Goal: Task Accomplishment & Management: Use online tool/utility

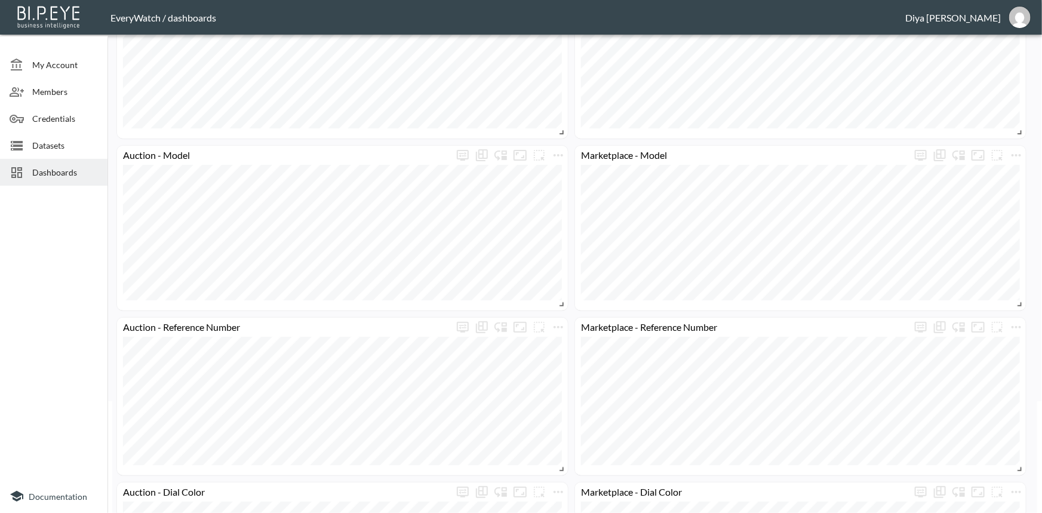
scroll to position [54, 0]
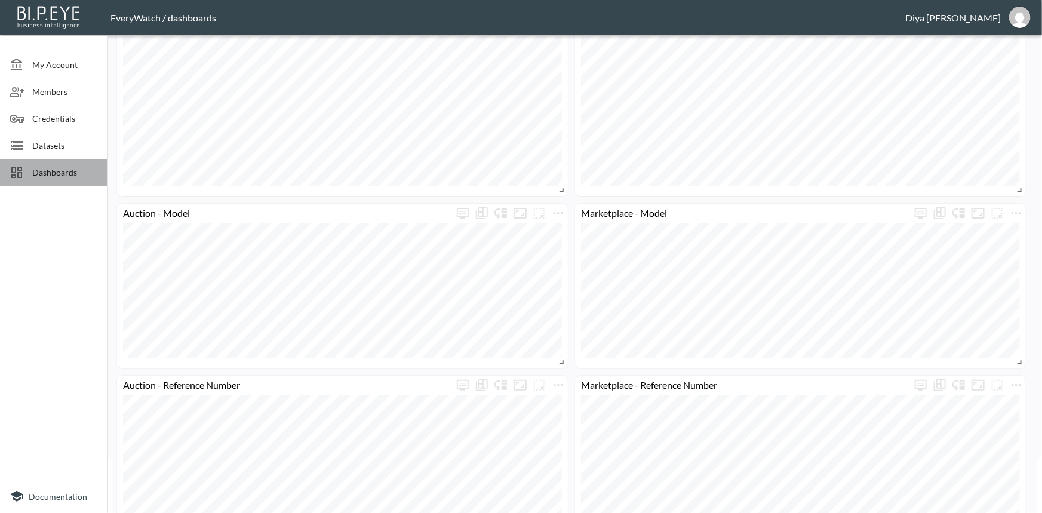
click at [84, 176] on span "Dashboards" at bounding box center [65, 172] width 66 height 13
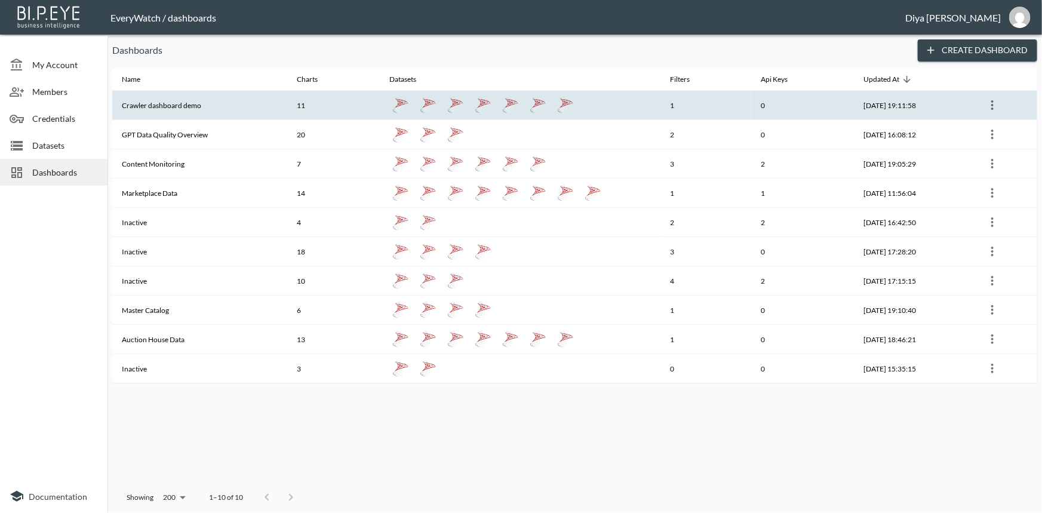
click at [165, 102] on th "Crawler dashboard demo" at bounding box center [199, 105] width 175 height 29
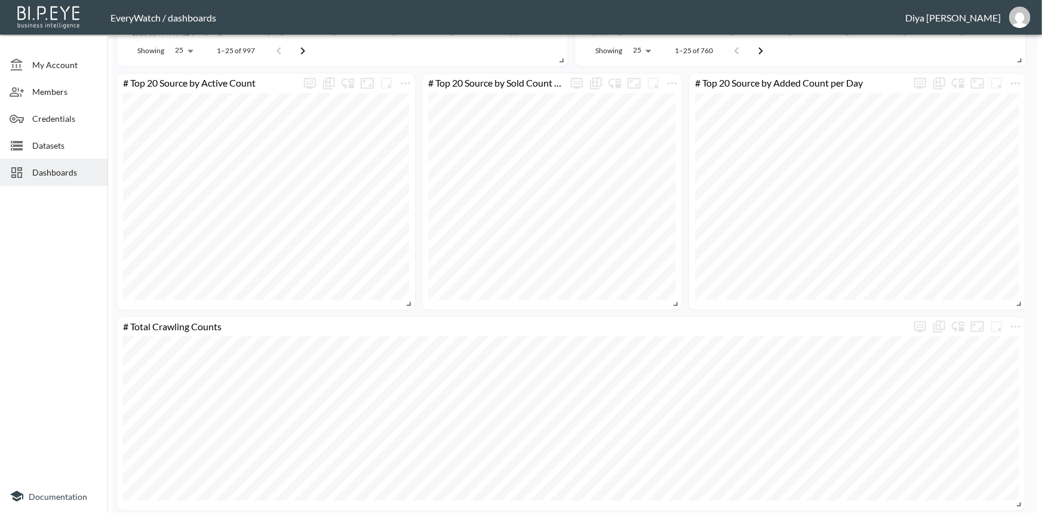
scroll to position [1280, 0]
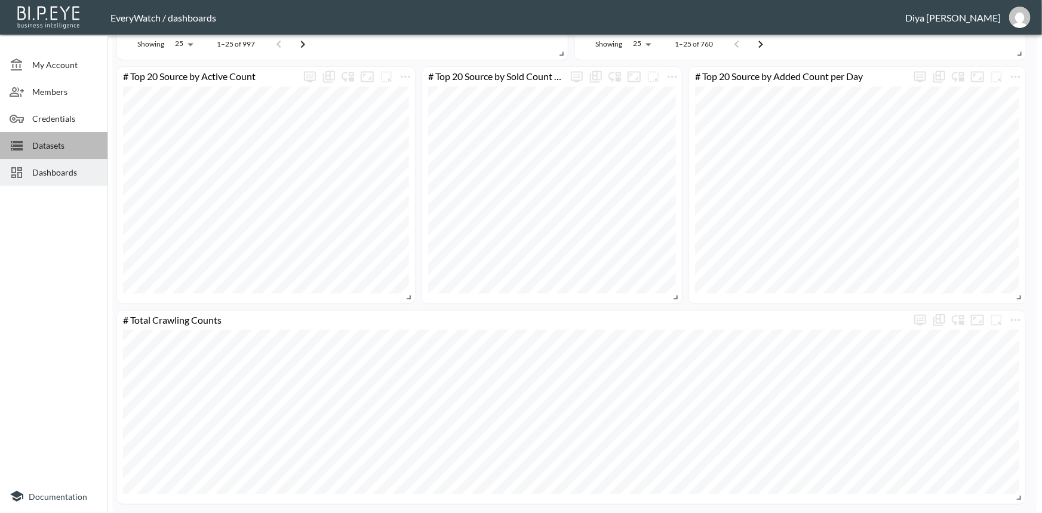
click at [66, 148] on span "Datasets" at bounding box center [65, 145] width 66 height 13
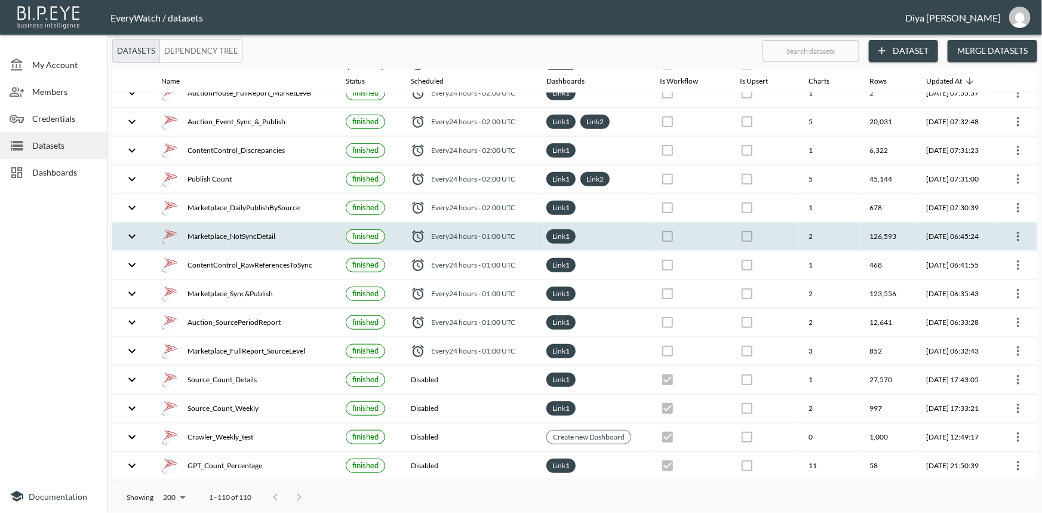
scroll to position [543, 0]
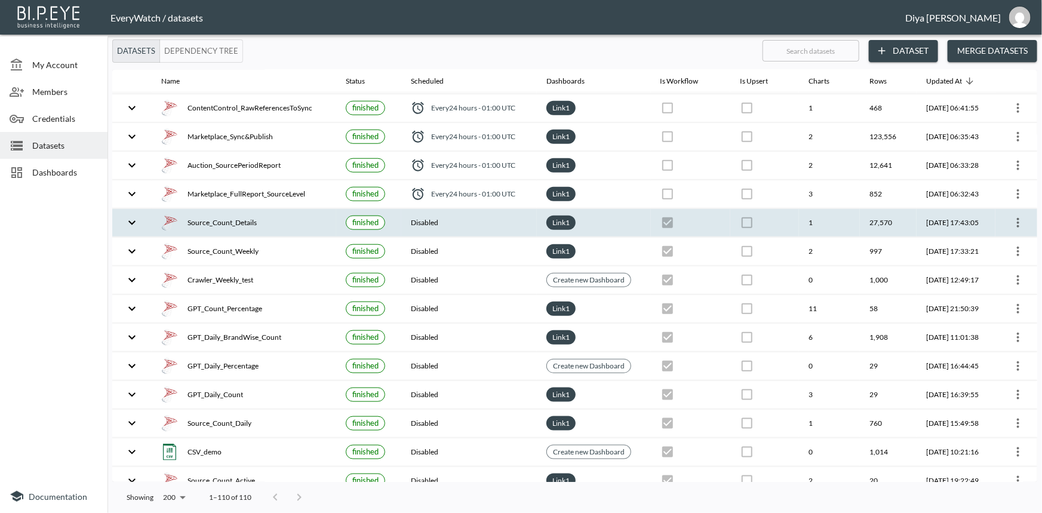
click at [131, 220] on icon "expand row" at bounding box center [131, 222] width 7 height 4
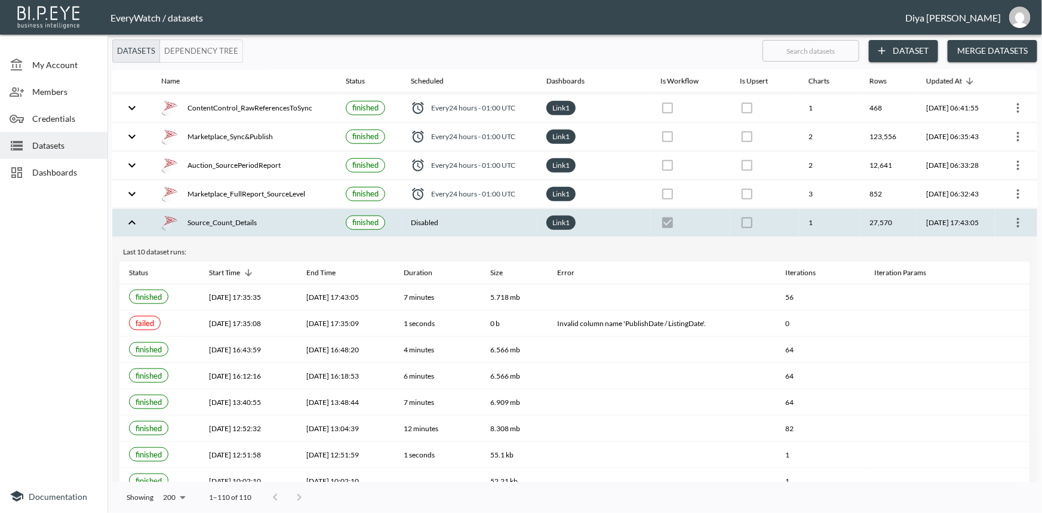
click at [1011, 220] on icon "more" at bounding box center [1018, 223] width 14 height 14
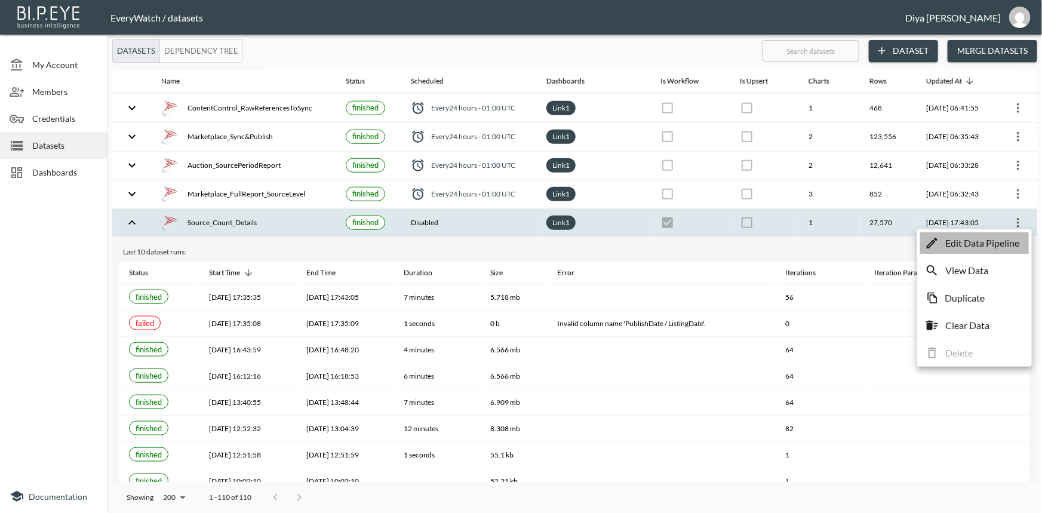
click at [1000, 241] on p "Edit Data Pipeline" at bounding box center [982, 243] width 74 height 14
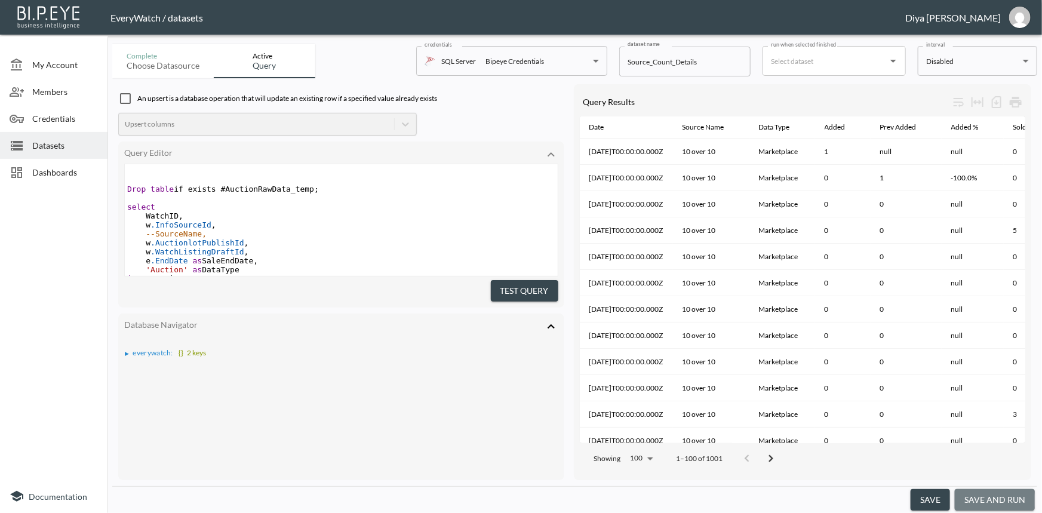
click at [994, 501] on button "save and run" at bounding box center [995, 500] width 80 height 22
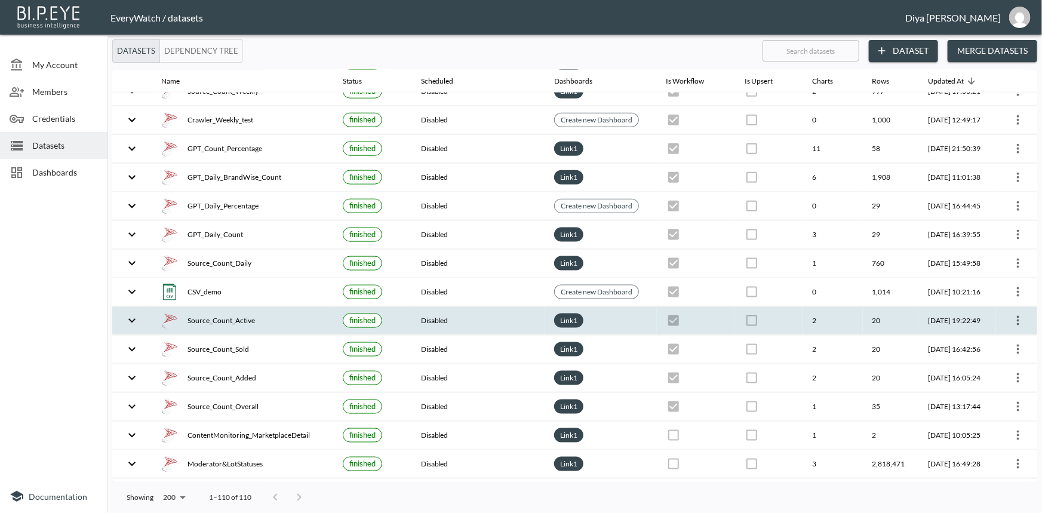
scroll to position [705, 0]
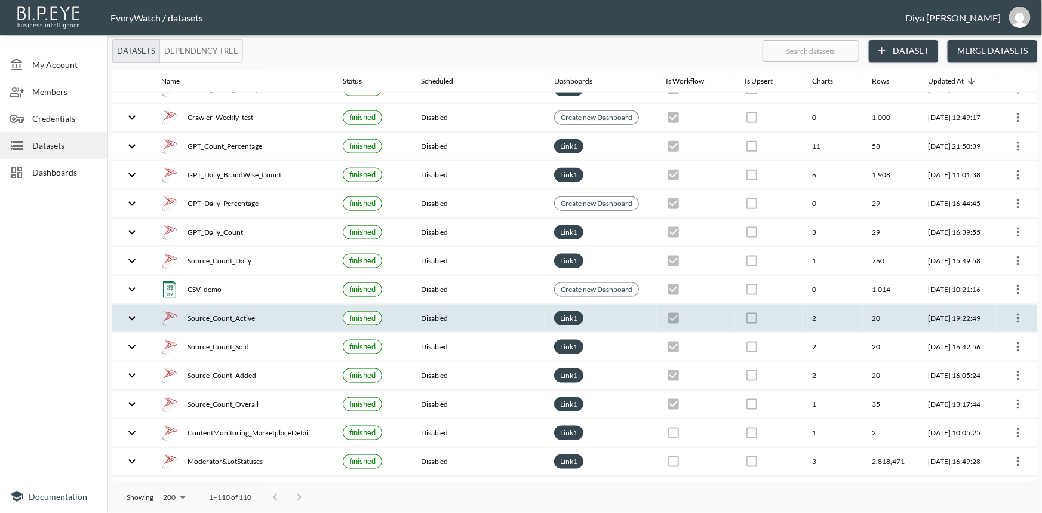
click at [136, 317] on icon "expand row" at bounding box center [132, 318] width 14 height 14
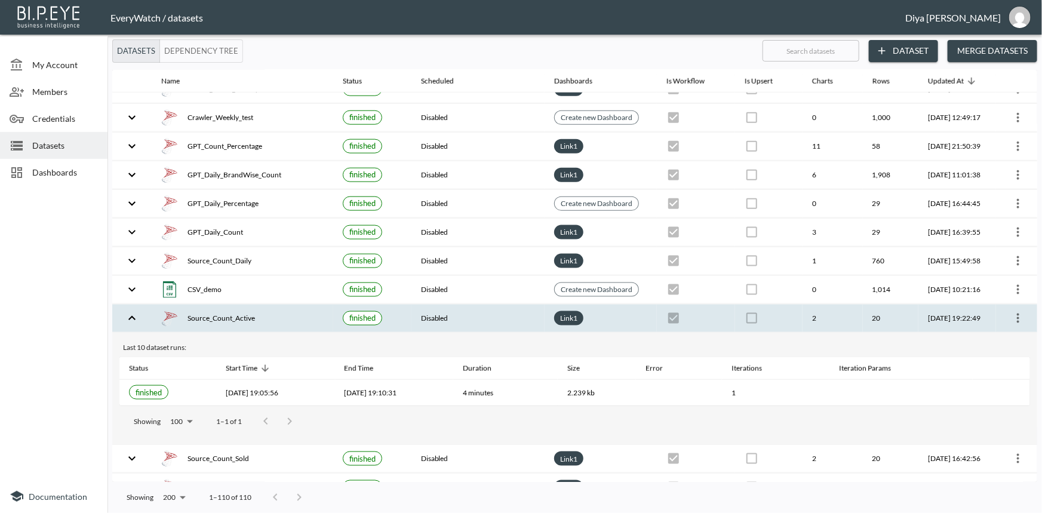
click at [131, 316] on icon "expand row" at bounding box center [131, 318] width 7 height 4
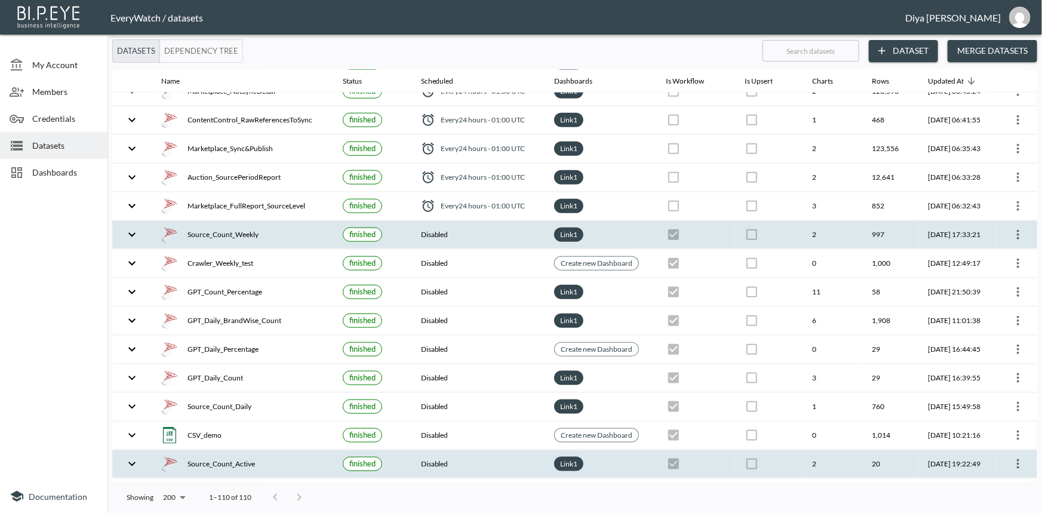
scroll to position [543, 0]
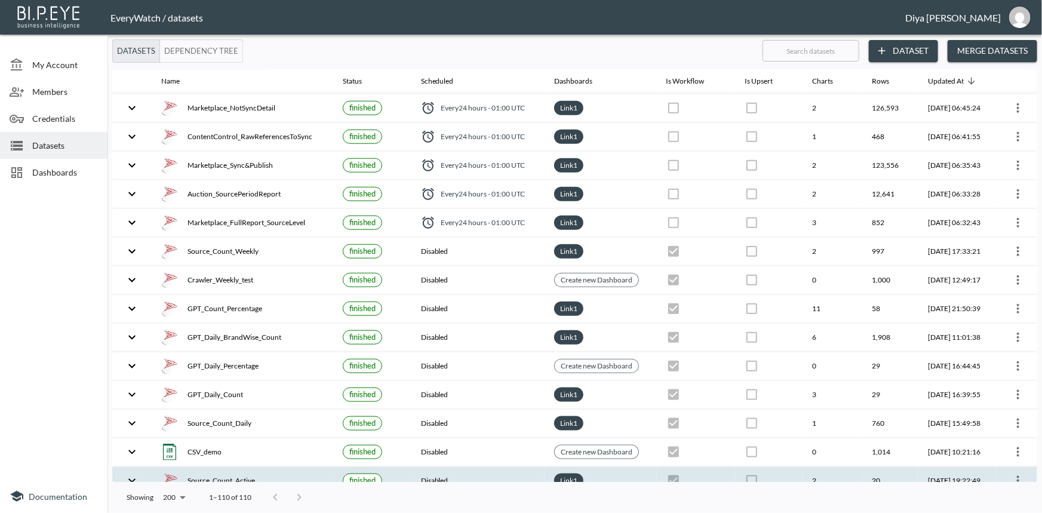
click at [53, 166] on span "Dashboards" at bounding box center [65, 172] width 66 height 13
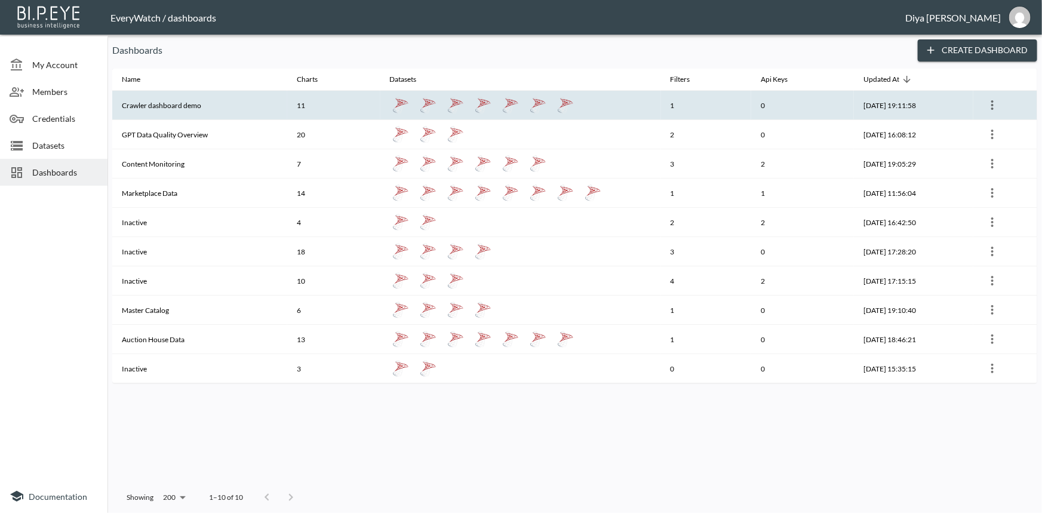
click at [160, 109] on th "Crawler dashboard demo" at bounding box center [199, 105] width 175 height 29
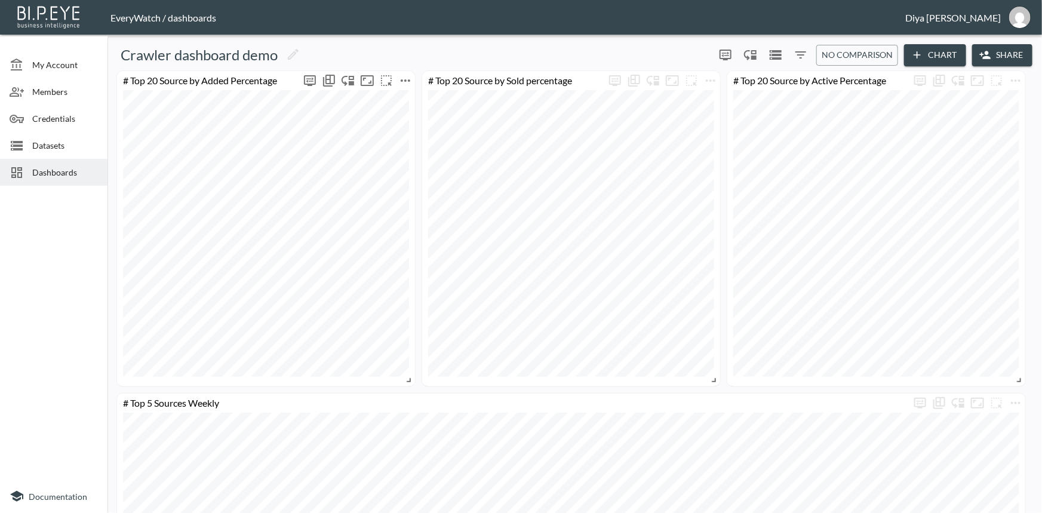
click at [404, 83] on icon "more" at bounding box center [405, 80] width 14 height 14
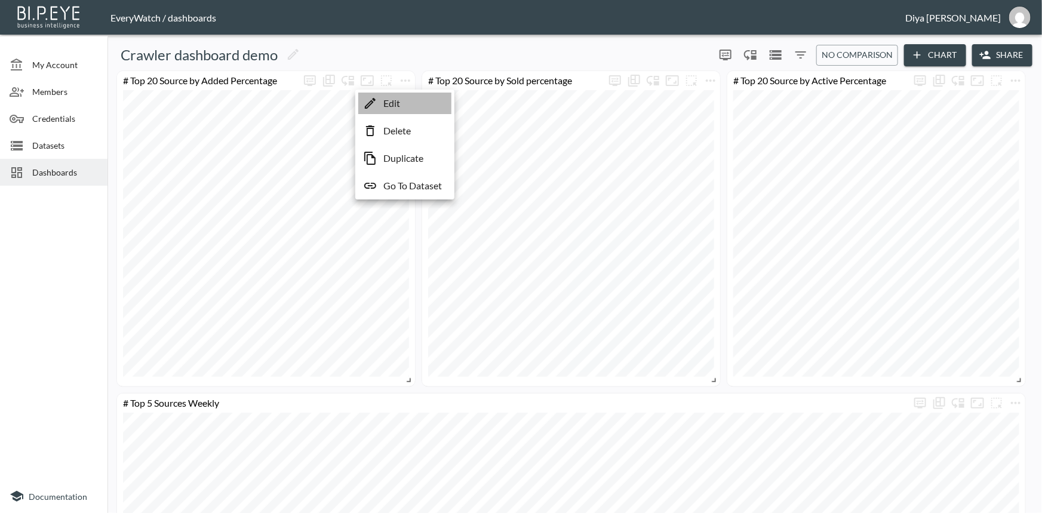
click at [388, 102] on p "Edit" at bounding box center [391, 103] width 17 height 14
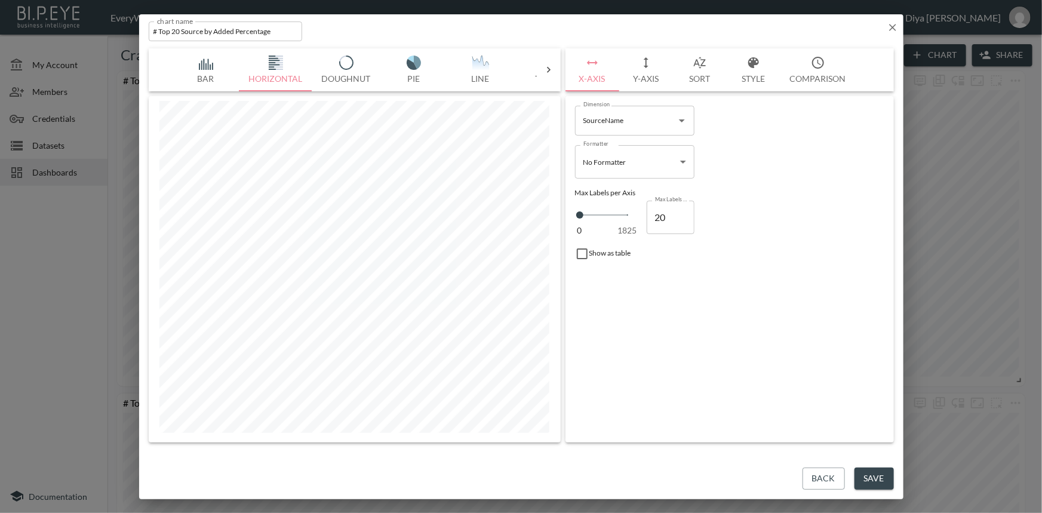
click at [889, 22] on icon "button" at bounding box center [893, 28] width 12 height 12
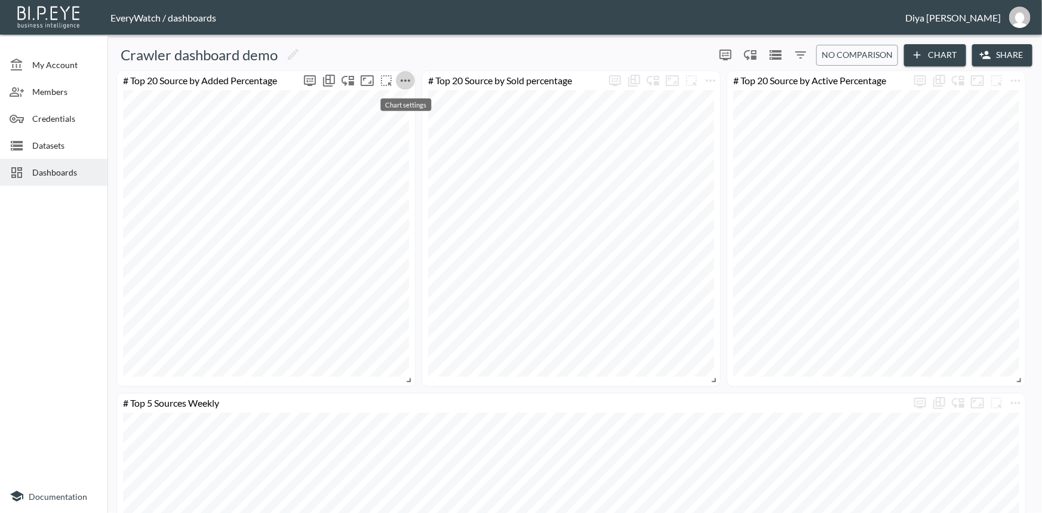
click at [406, 83] on icon "more" at bounding box center [405, 80] width 14 height 14
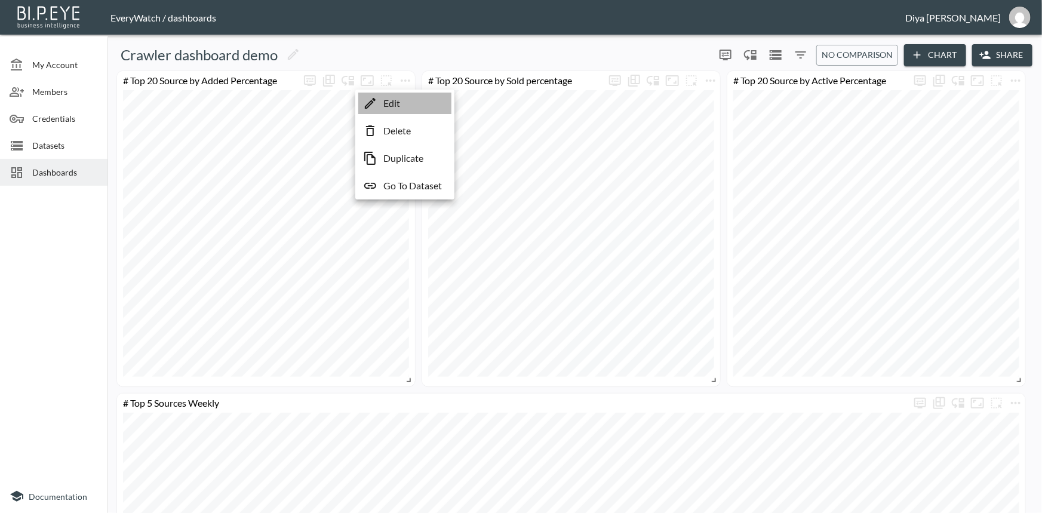
click at [411, 108] on li "Edit" at bounding box center [404, 104] width 93 height 22
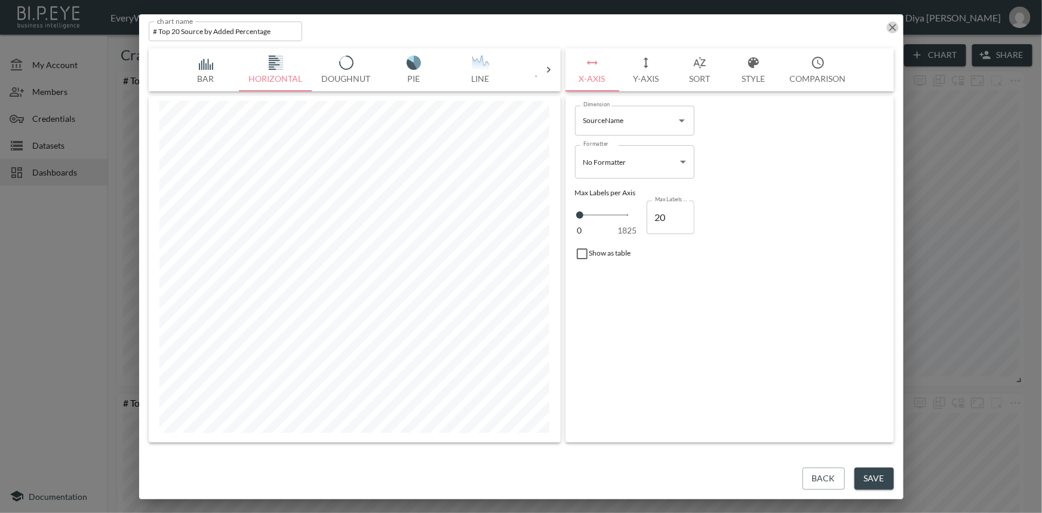
click at [893, 30] on icon "button" at bounding box center [893, 28] width 12 height 12
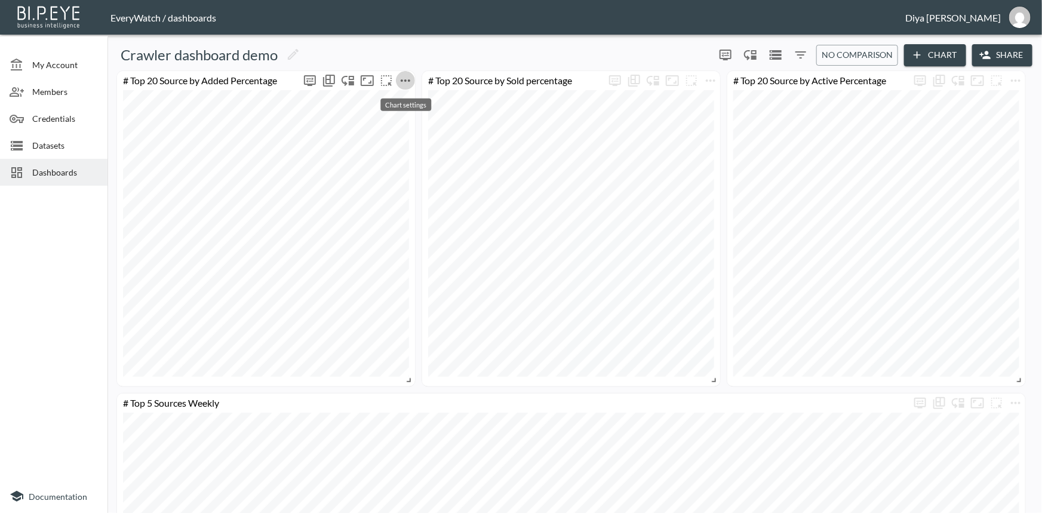
click at [404, 76] on icon "more" at bounding box center [405, 80] width 14 height 14
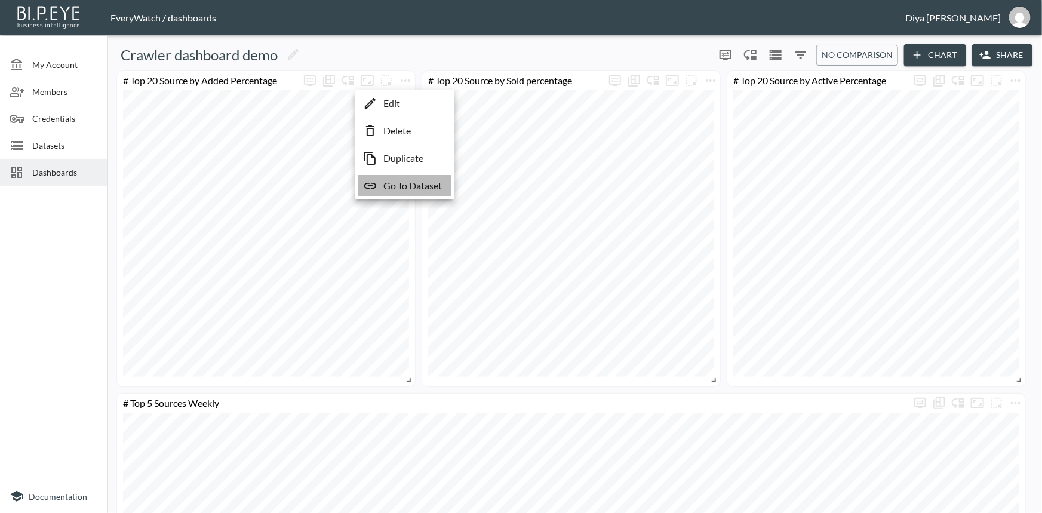
click at [418, 182] on p "Go To Dataset" at bounding box center [412, 186] width 59 height 14
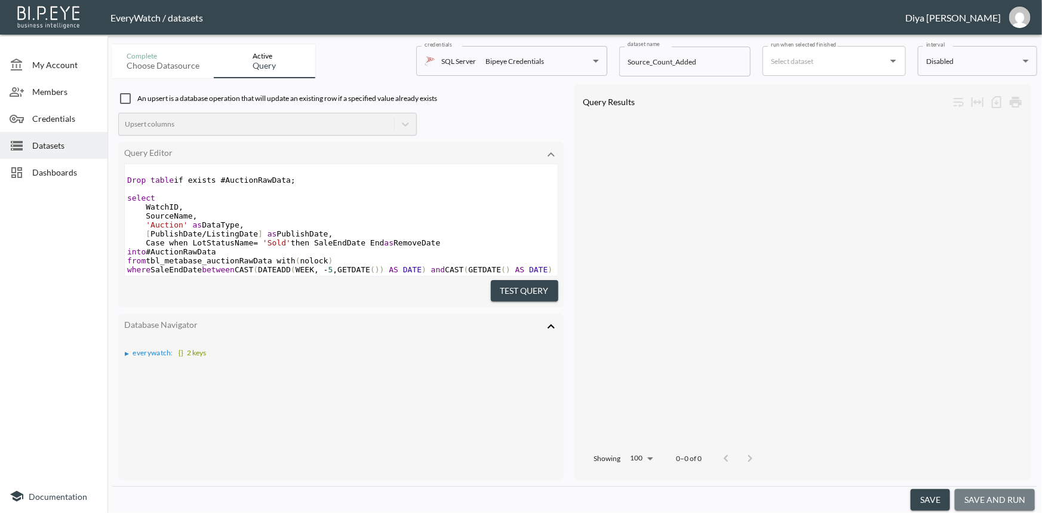
click at [979, 496] on button "save and run" at bounding box center [995, 500] width 80 height 22
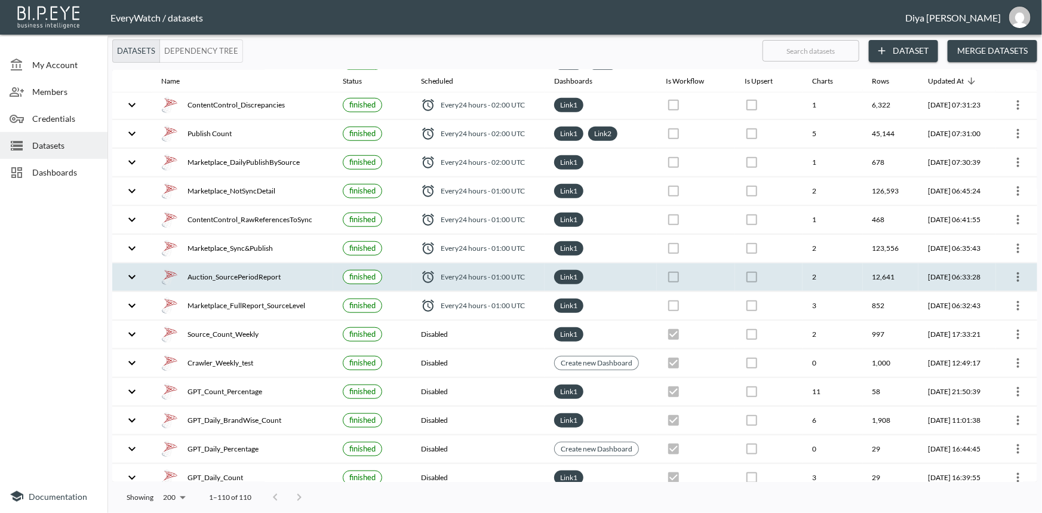
scroll to position [543, 0]
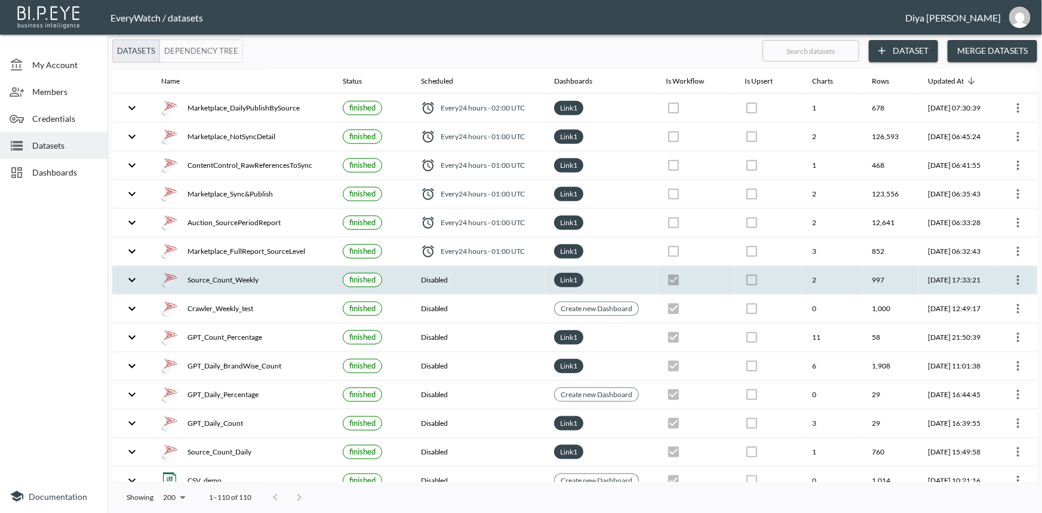
click at [129, 274] on icon "expand row" at bounding box center [132, 280] width 14 height 14
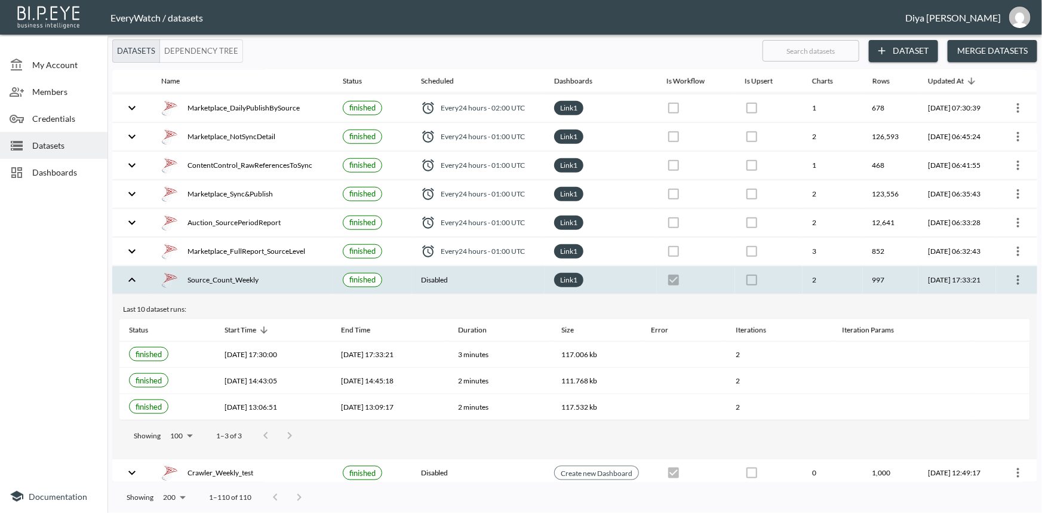
click at [365, 275] on span "finished" at bounding box center [362, 280] width 26 height 10
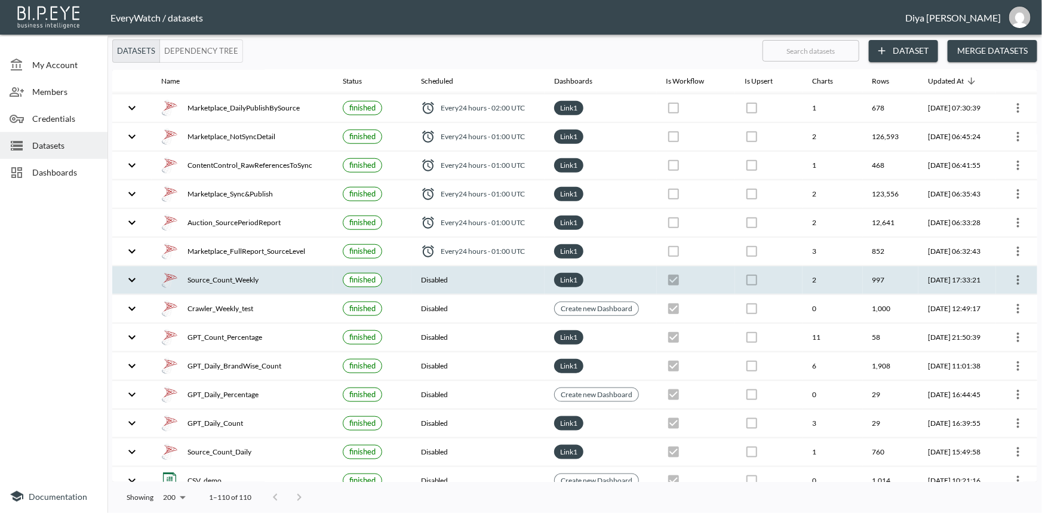
click at [360, 275] on span "finished" at bounding box center [362, 280] width 26 height 10
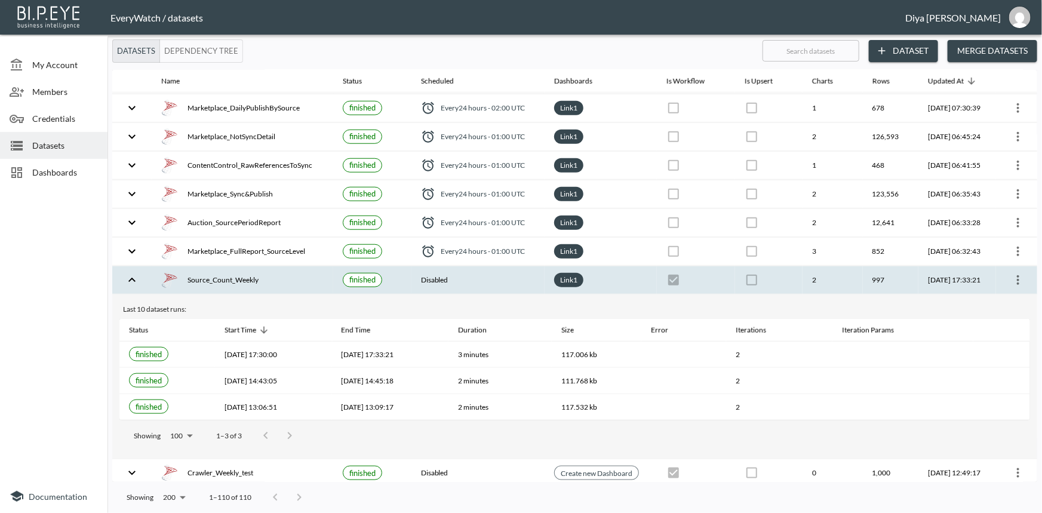
click at [1017, 275] on icon "more" at bounding box center [1018, 280] width 2 height 10
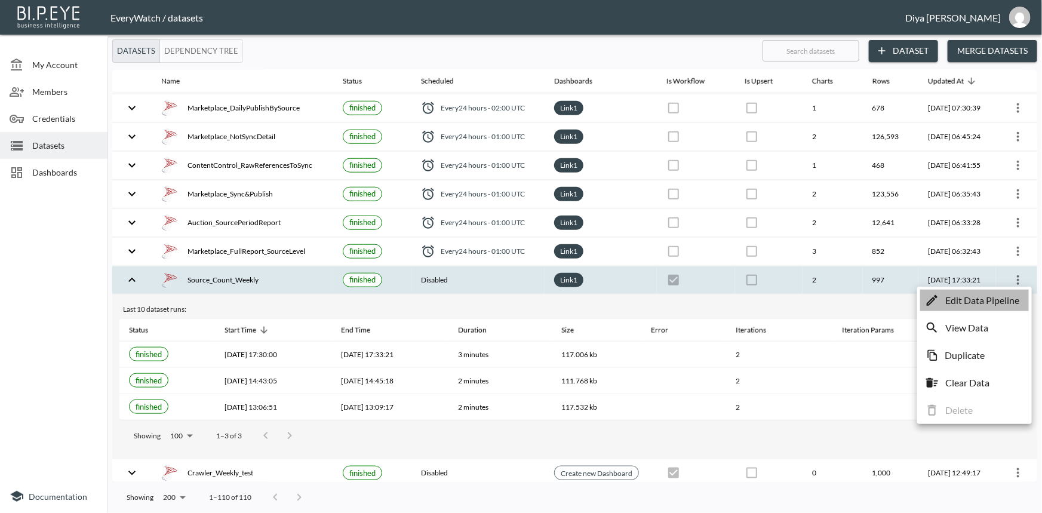
click at [981, 296] on p "Edit Data Pipeline" at bounding box center [982, 300] width 74 height 14
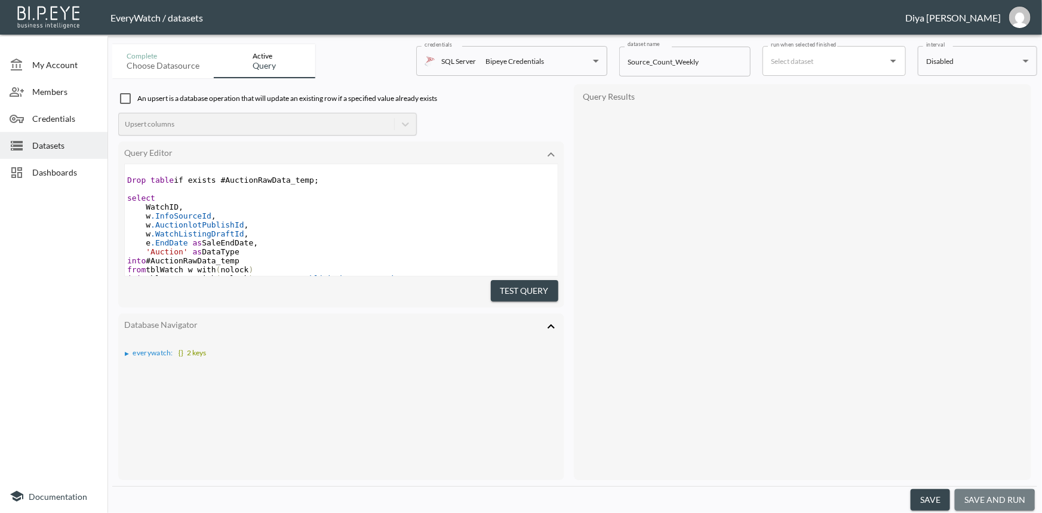
click at [991, 501] on button "save and run" at bounding box center [995, 500] width 80 height 22
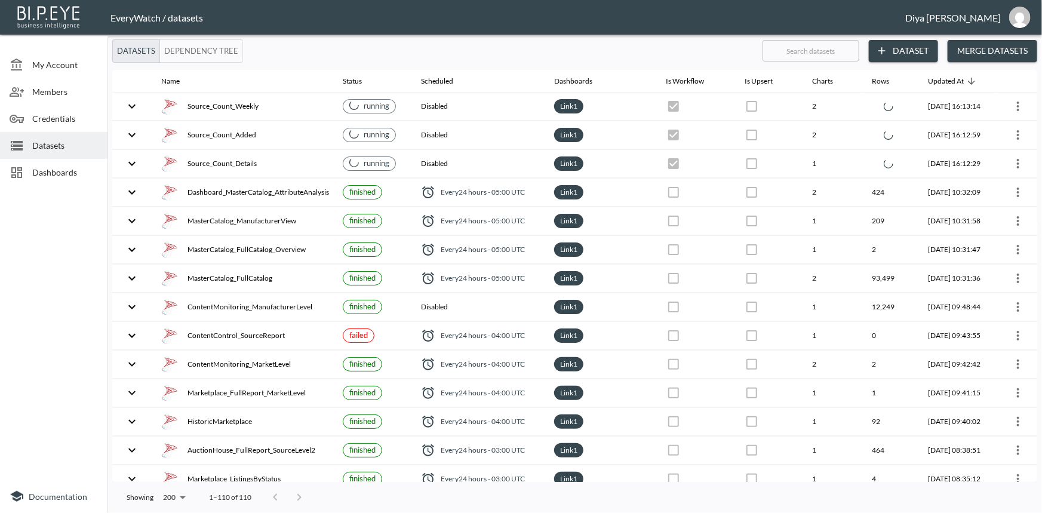
click at [64, 169] on span "Dashboards" at bounding box center [65, 172] width 66 height 13
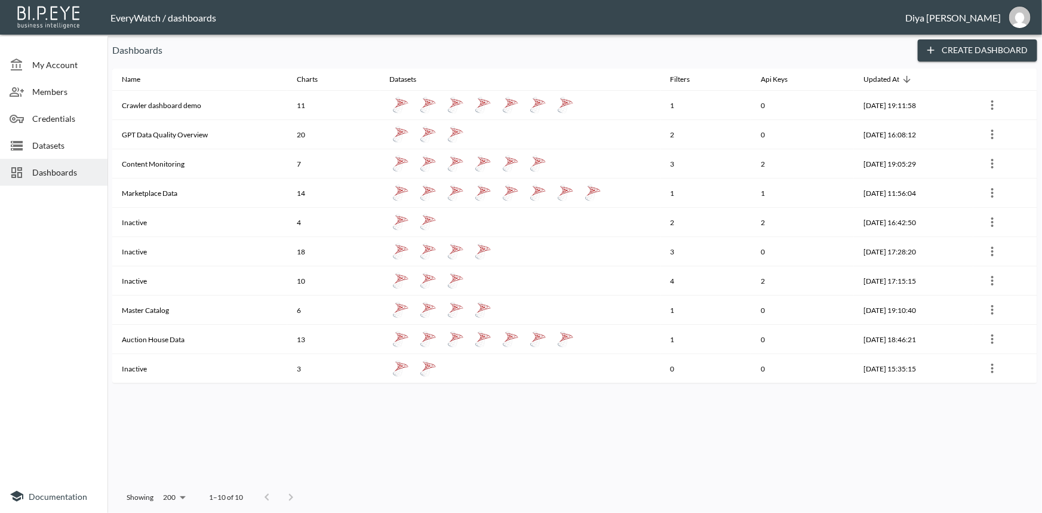
click at [67, 149] on span "Datasets" at bounding box center [65, 145] width 66 height 13
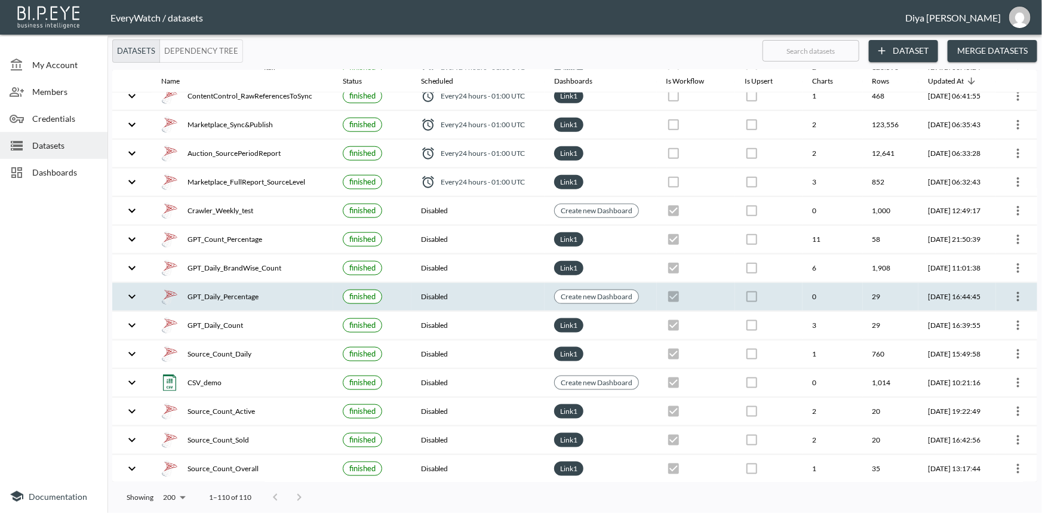
scroll to position [760, 0]
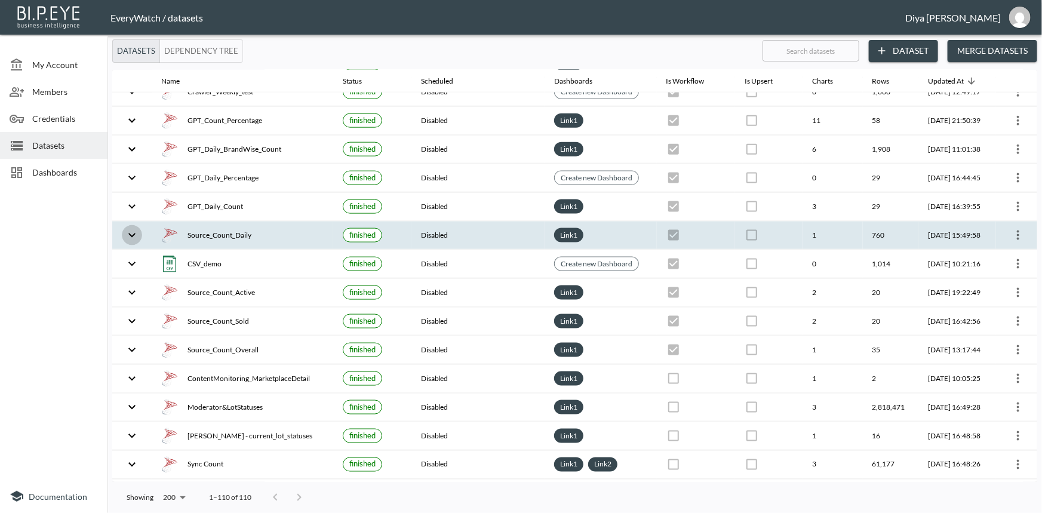
click at [131, 228] on icon "expand row" at bounding box center [132, 235] width 14 height 14
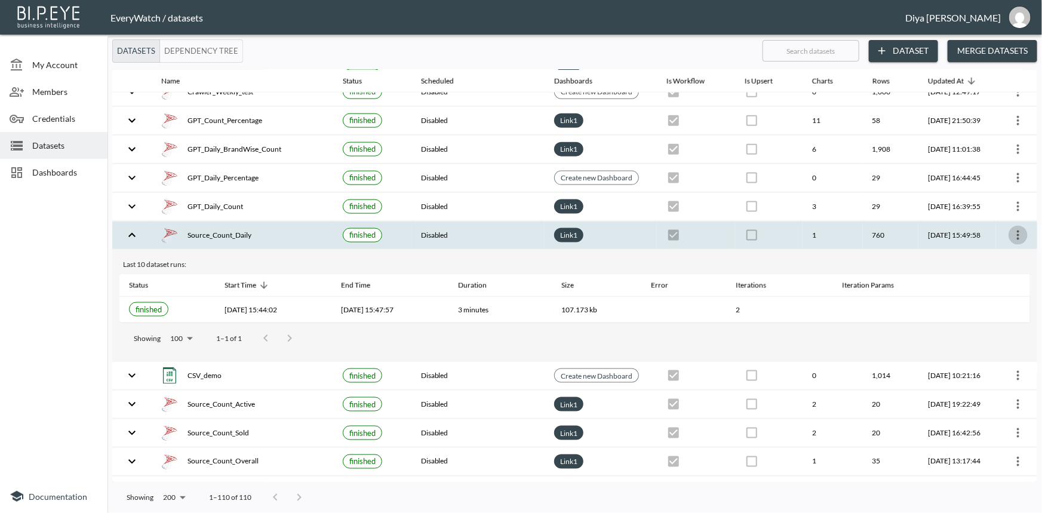
click at [1022, 228] on icon "more" at bounding box center [1018, 235] width 14 height 14
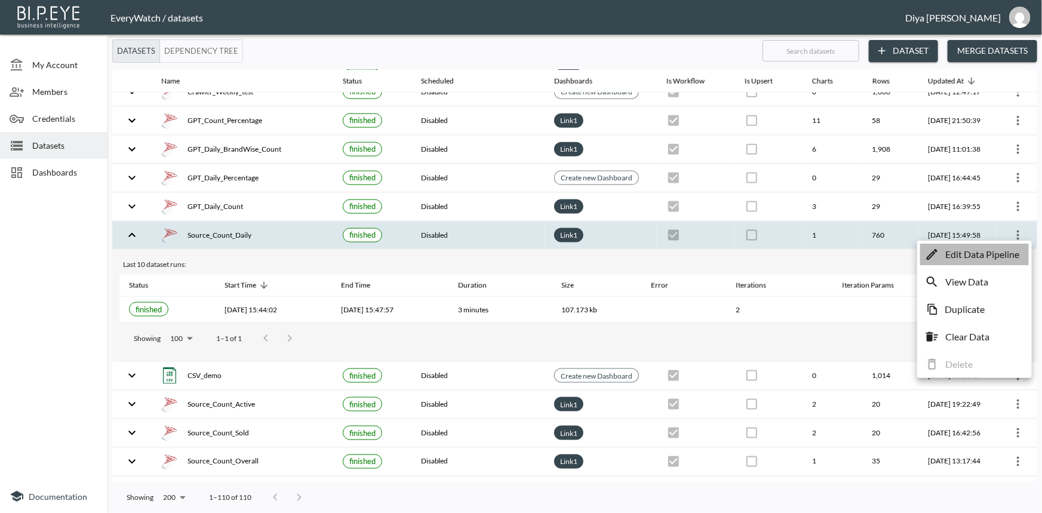
click at [969, 259] on p "Edit Data Pipeline" at bounding box center [982, 254] width 74 height 14
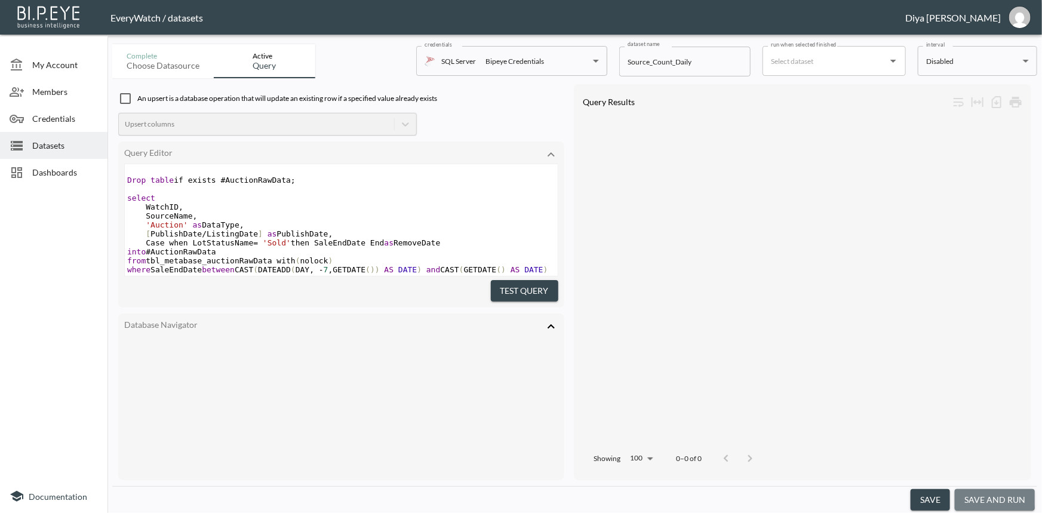
click at [985, 499] on button "save and run" at bounding box center [995, 500] width 80 height 22
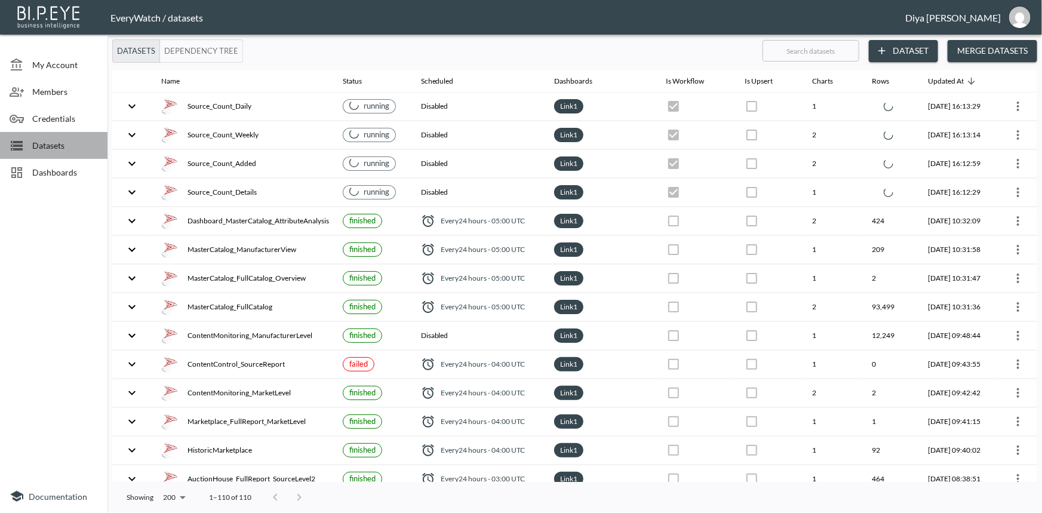
click at [56, 148] on span "Datasets" at bounding box center [65, 145] width 66 height 13
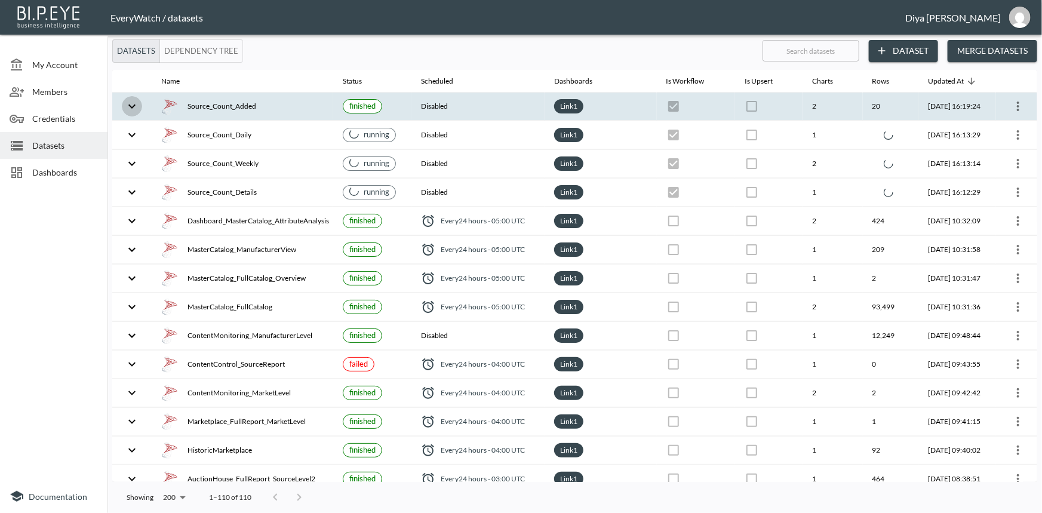
click at [136, 110] on icon "expand row" at bounding box center [132, 106] width 14 height 14
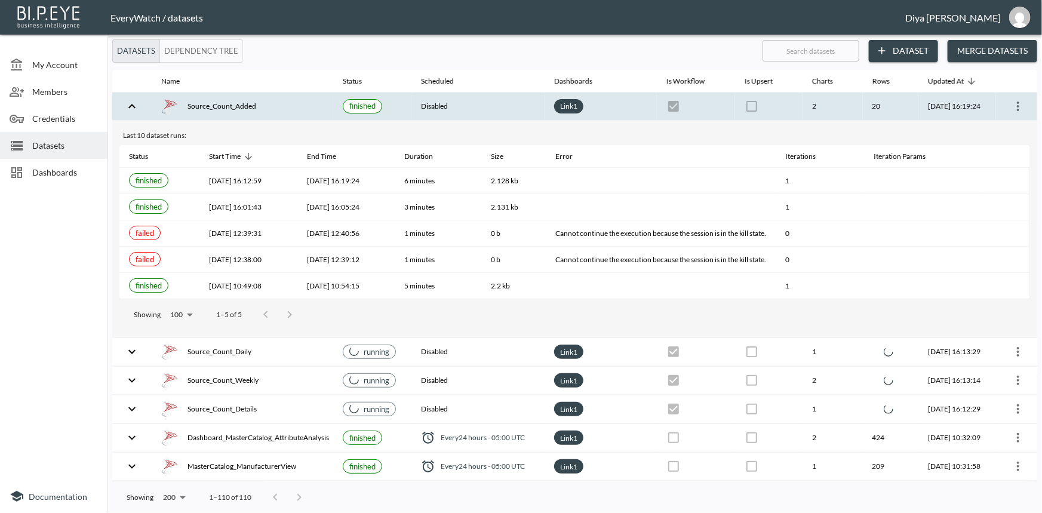
click at [136, 110] on icon "expand row" at bounding box center [132, 106] width 14 height 14
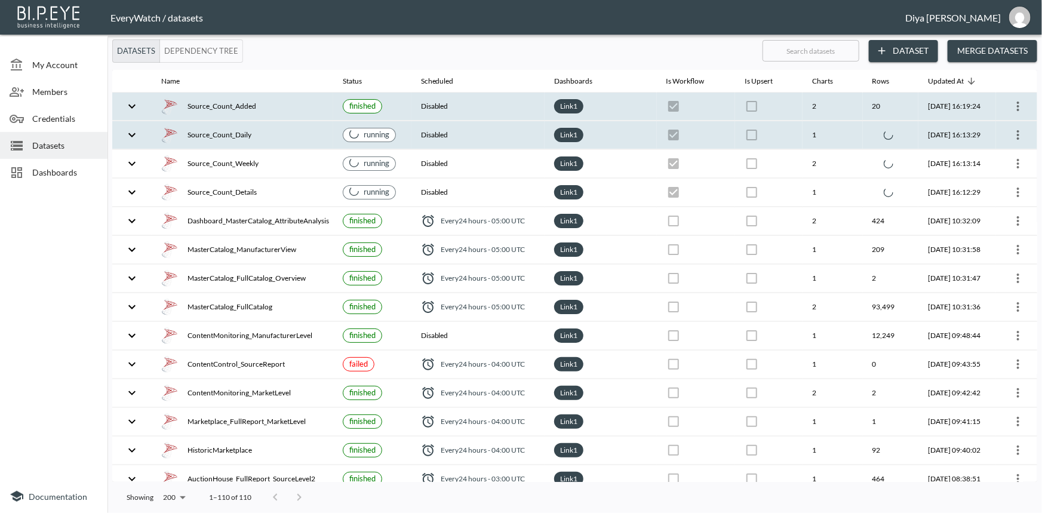
click at [130, 131] on icon "expand row" at bounding box center [132, 135] width 14 height 14
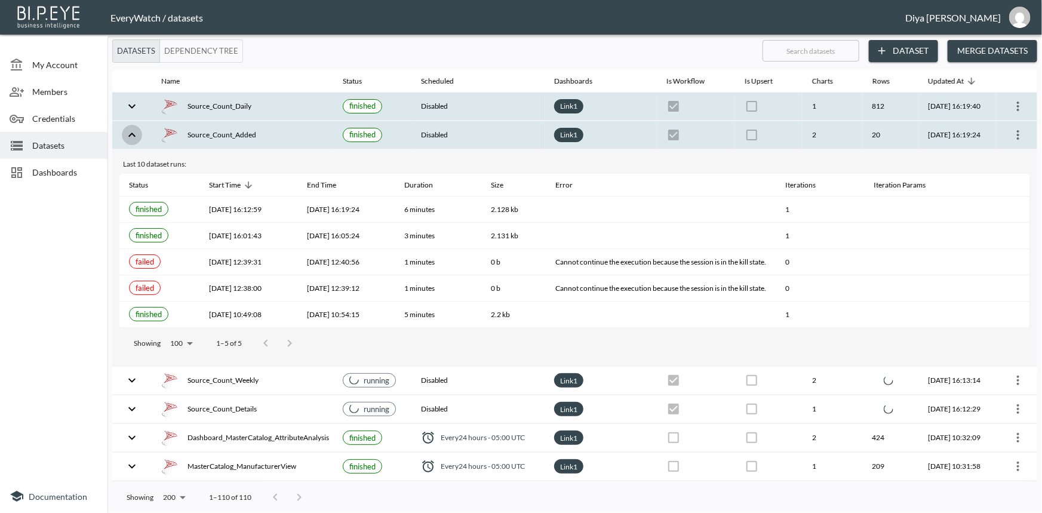
click at [131, 131] on icon "expand row" at bounding box center [132, 135] width 14 height 14
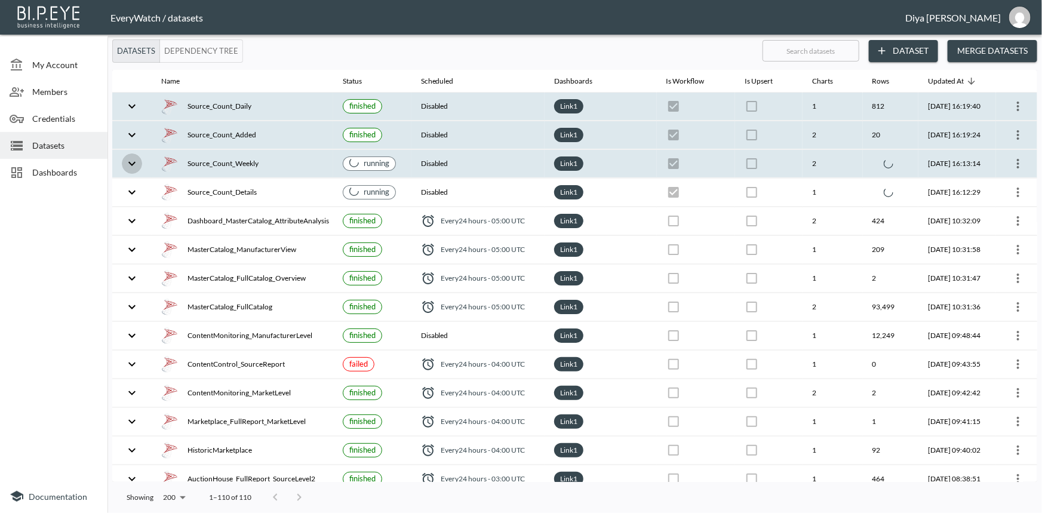
click at [139, 158] on icon "expand row" at bounding box center [132, 163] width 14 height 14
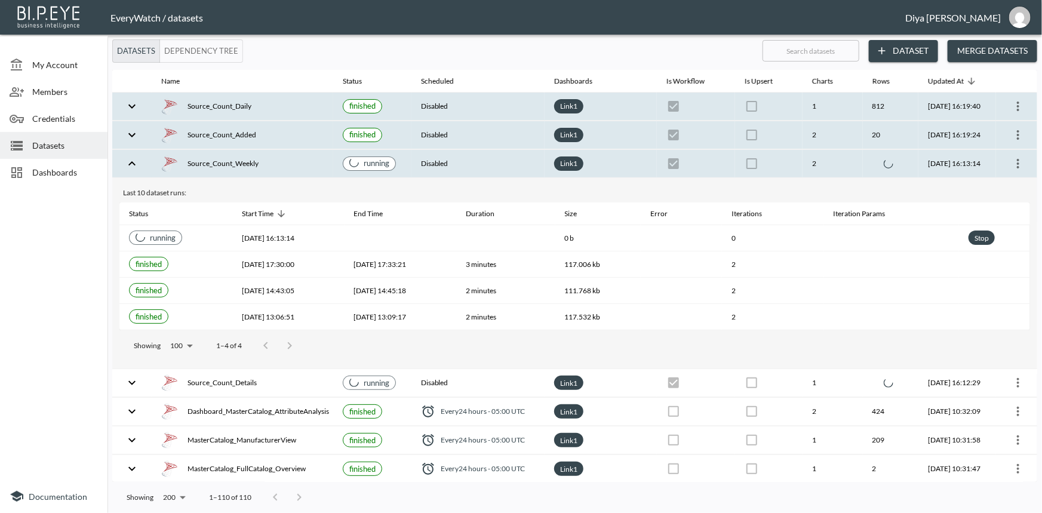
click at [138, 167] on icon "expand row" at bounding box center [132, 163] width 14 height 14
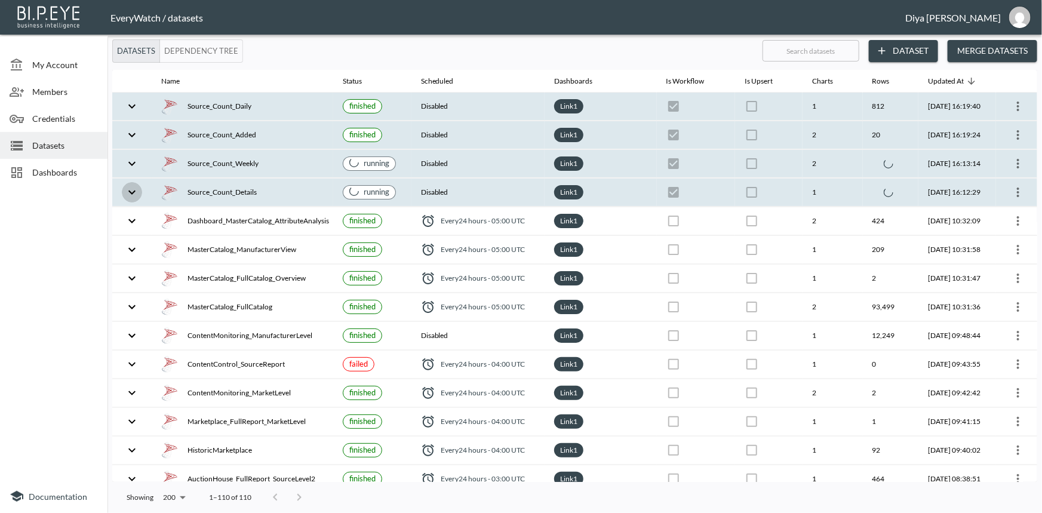
click at [137, 189] on icon "expand row" at bounding box center [132, 192] width 14 height 14
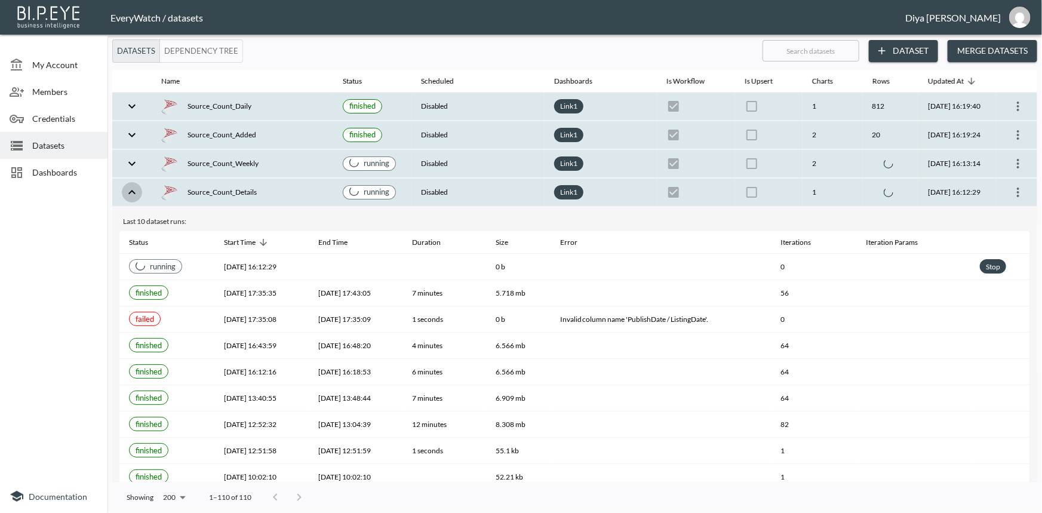
click at [137, 189] on icon "expand row" at bounding box center [132, 192] width 14 height 14
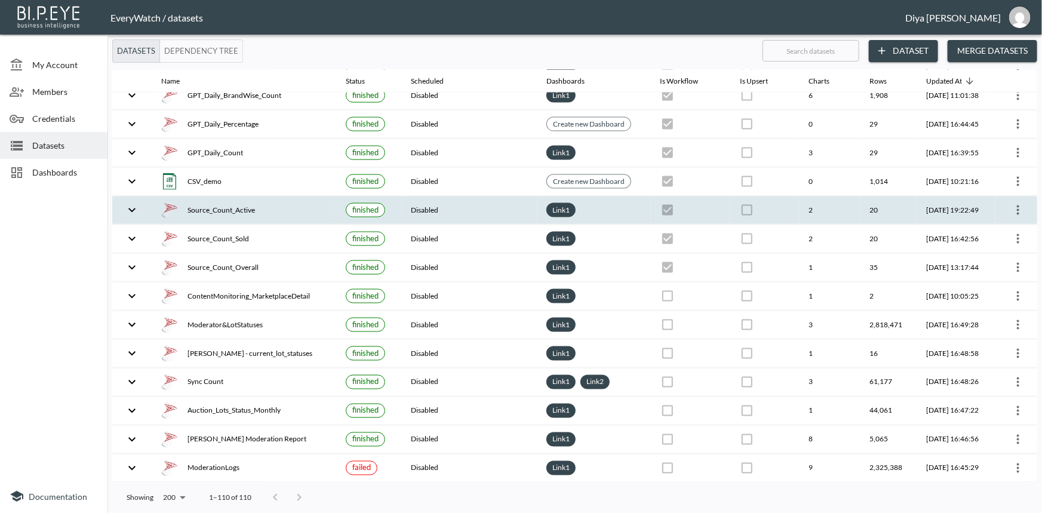
scroll to position [814, 0]
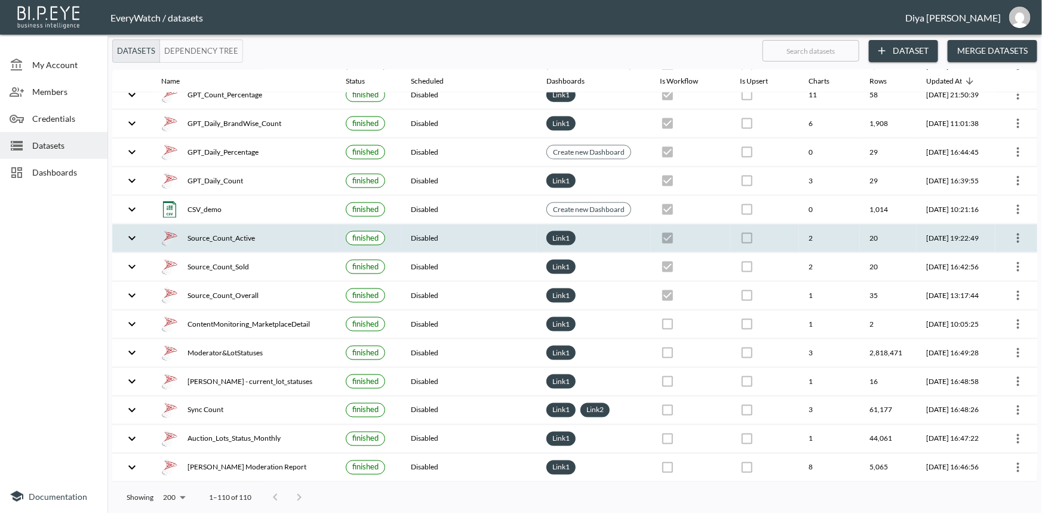
click at [132, 236] on icon "expand row" at bounding box center [131, 238] width 7 height 4
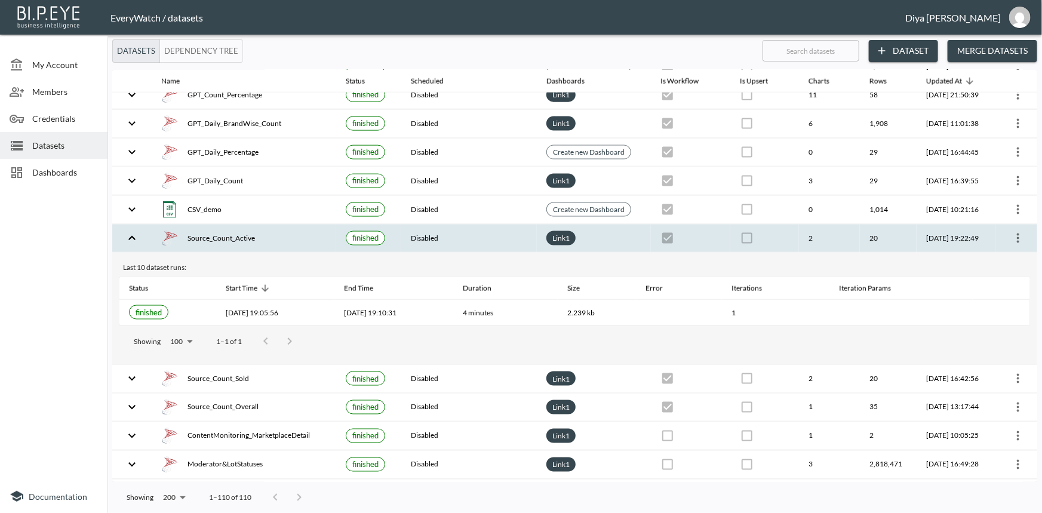
click at [1011, 233] on icon "more" at bounding box center [1018, 238] width 14 height 14
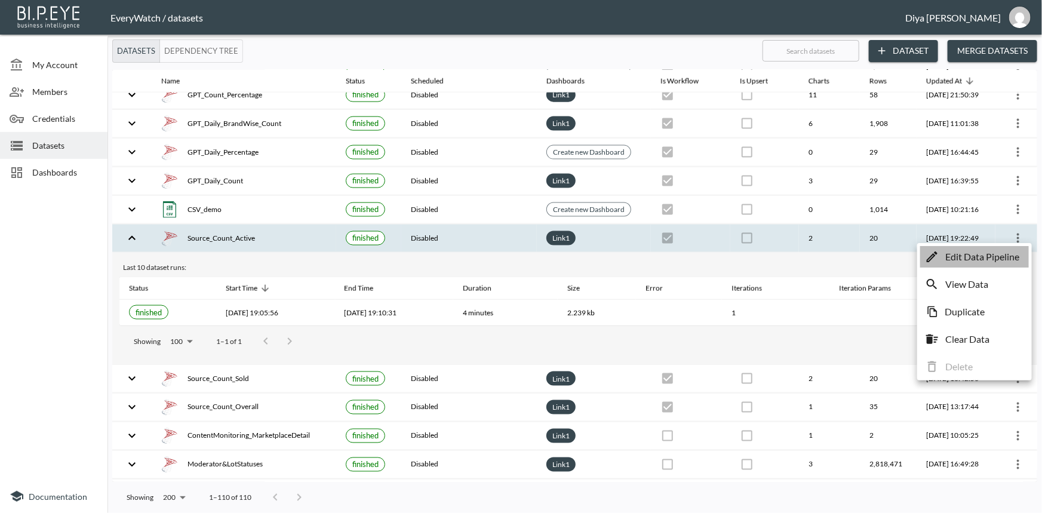
click at [968, 257] on p "Edit Data Pipeline" at bounding box center [982, 257] width 74 height 14
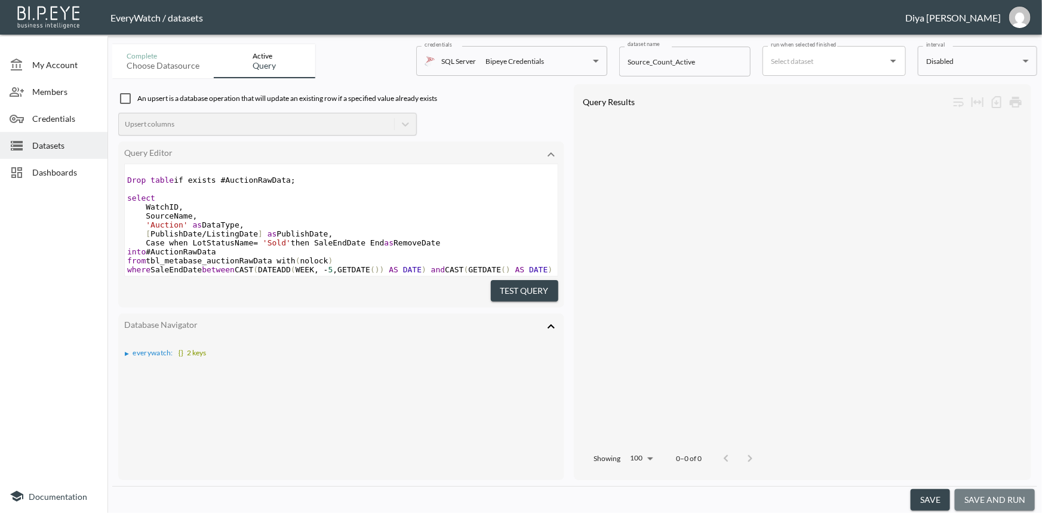
click at [997, 502] on button "save and run" at bounding box center [995, 500] width 80 height 22
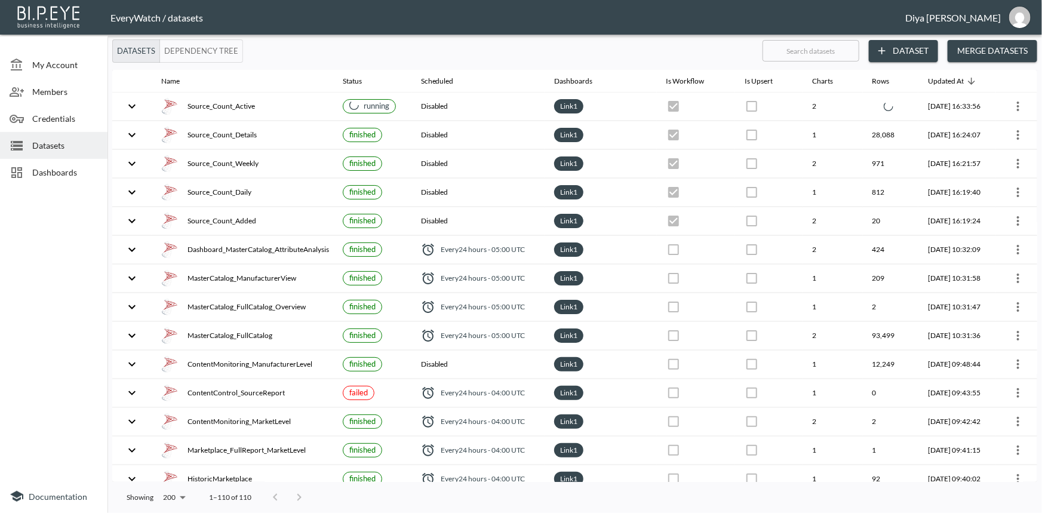
checkbox input "true"
checkbox input "false"
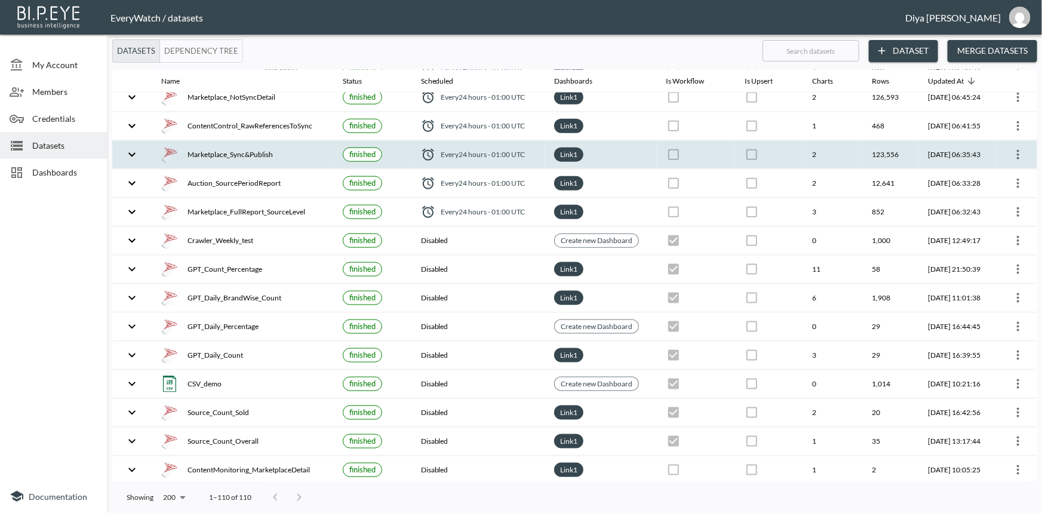
scroll to position [760, 0]
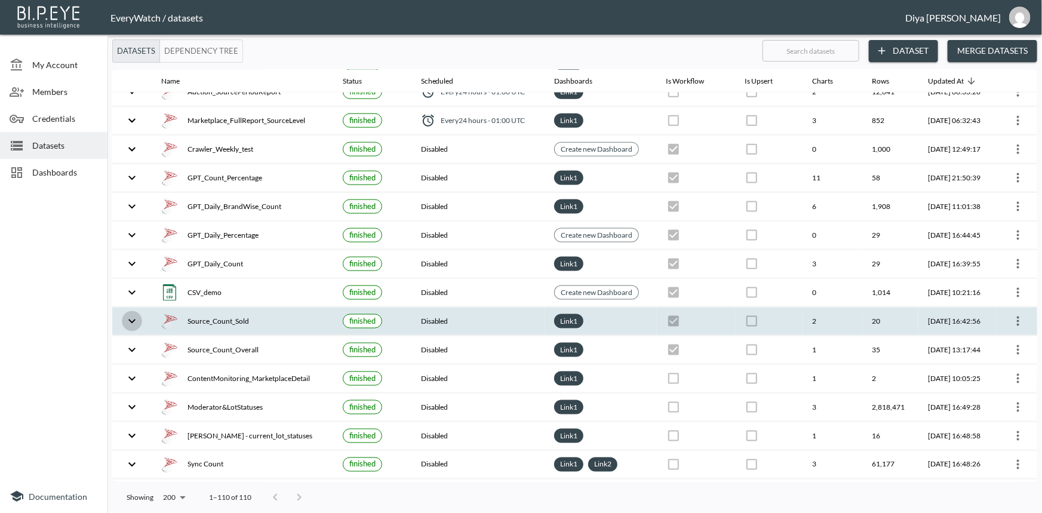
click at [132, 321] on icon "expand row" at bounding box center [132, 321] width 14 height 14
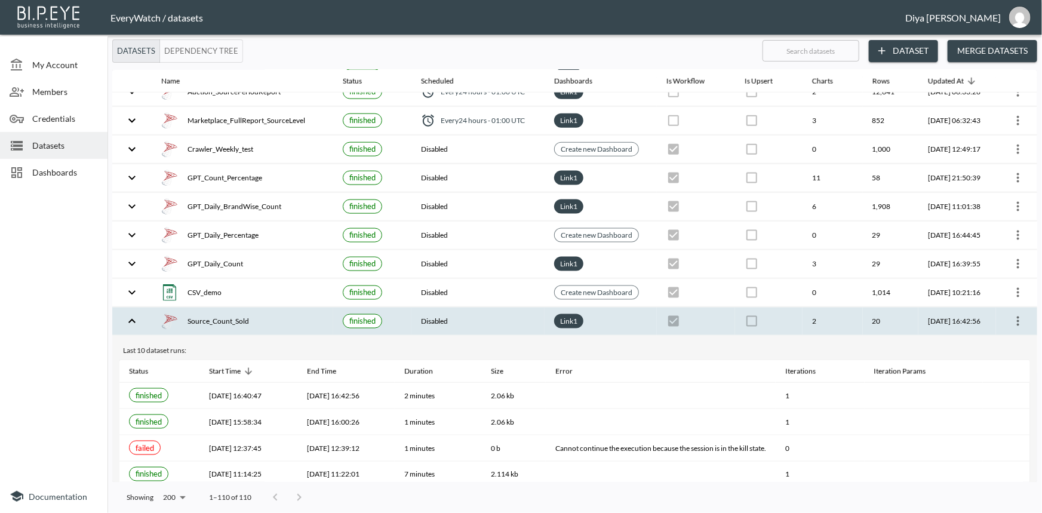
click at [1011, 320] on icon "more" at bounding box center [1018, 321] width 14 height 14
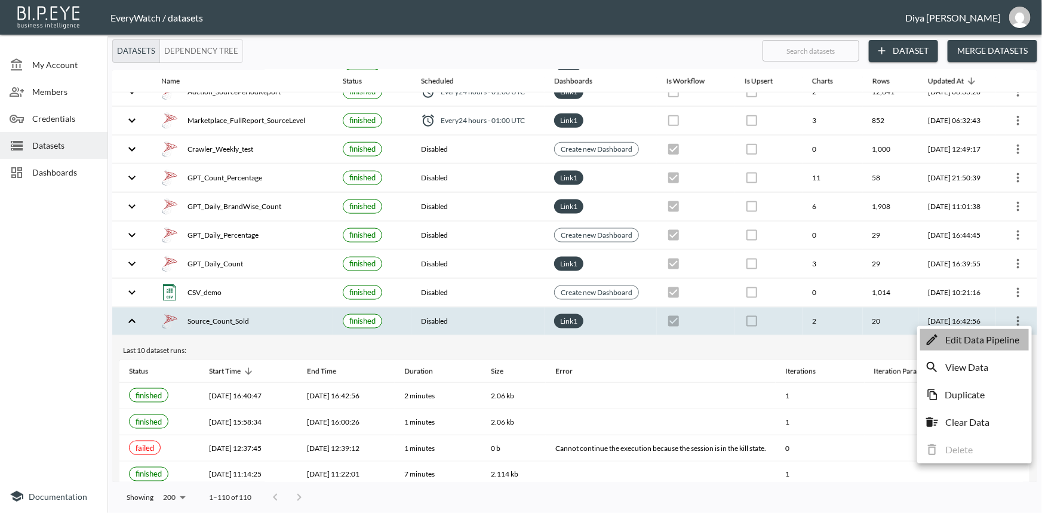
click at [969, 344] on p "Edit Data Pipeline" at bounding box center [982, 340] width 74 height 14
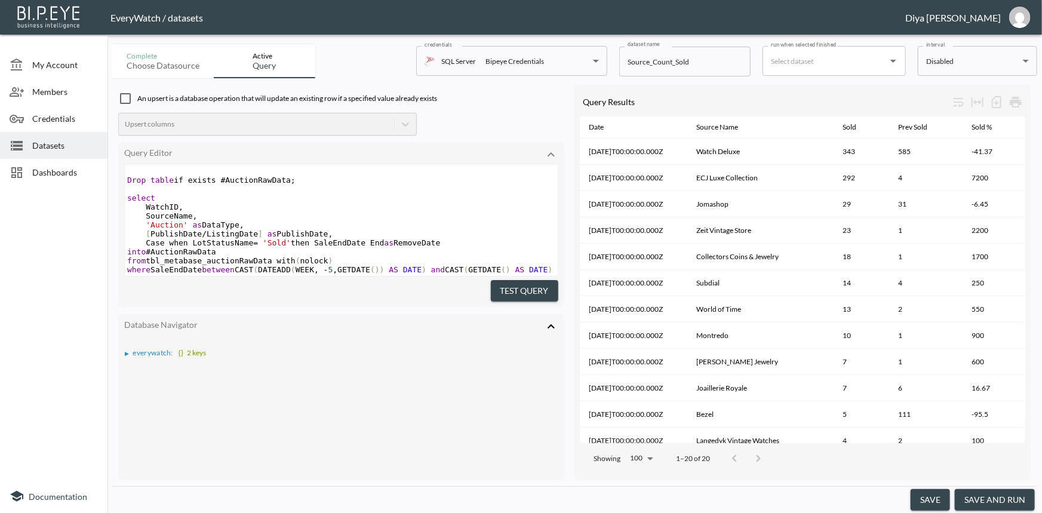
click at [985, 499] on button "save and run" at bounding box center [995, 500] width 80 height 22
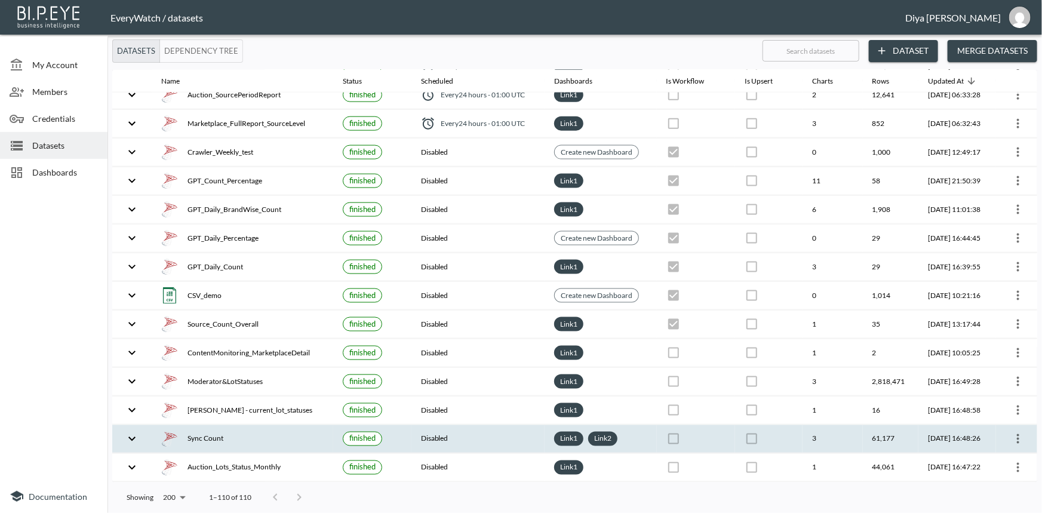
scroll to position [814, 0]
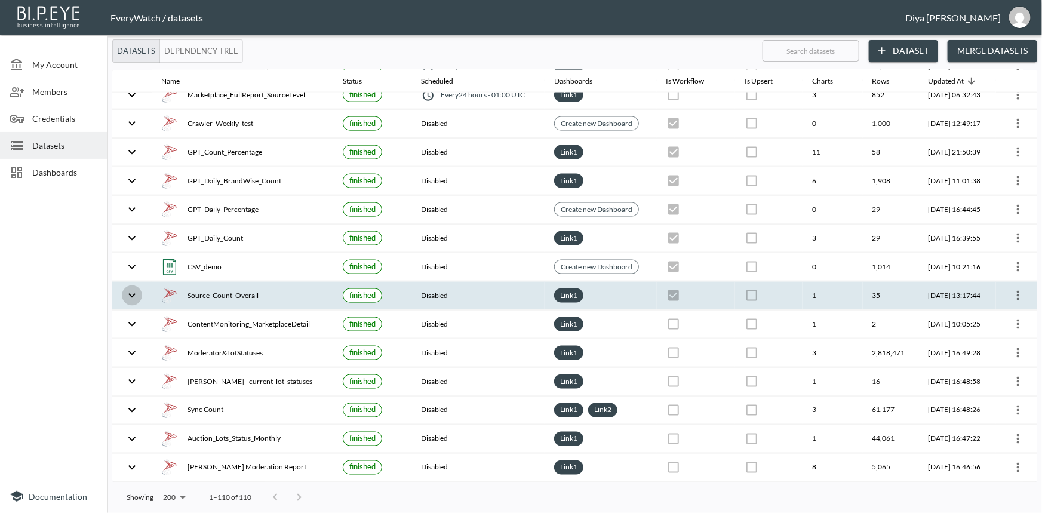
click at [134, 292] on icon "expand row" at bounding box center [132, 295] width 14 height 14
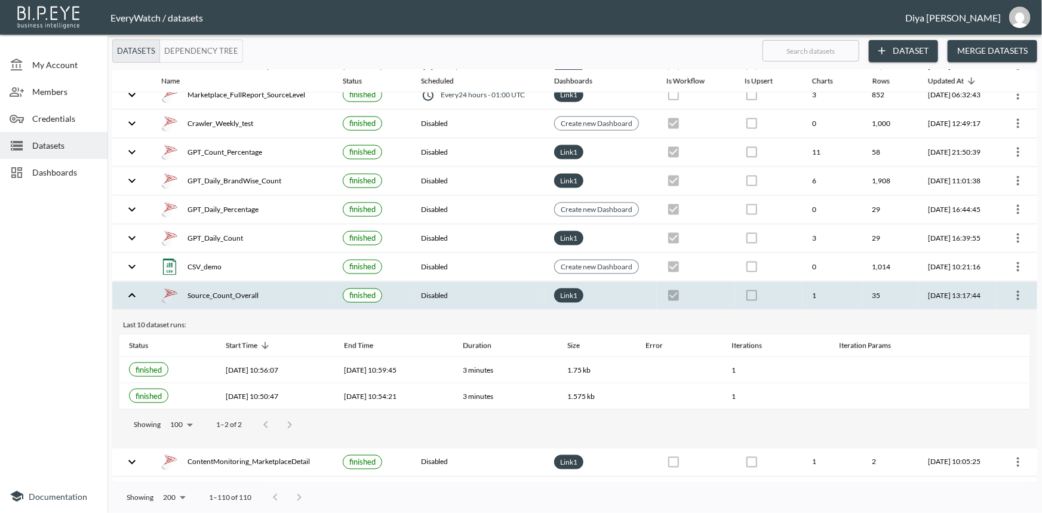
click at [1027, 290] on th at bounding box center [1016, 296] width 41 height 28
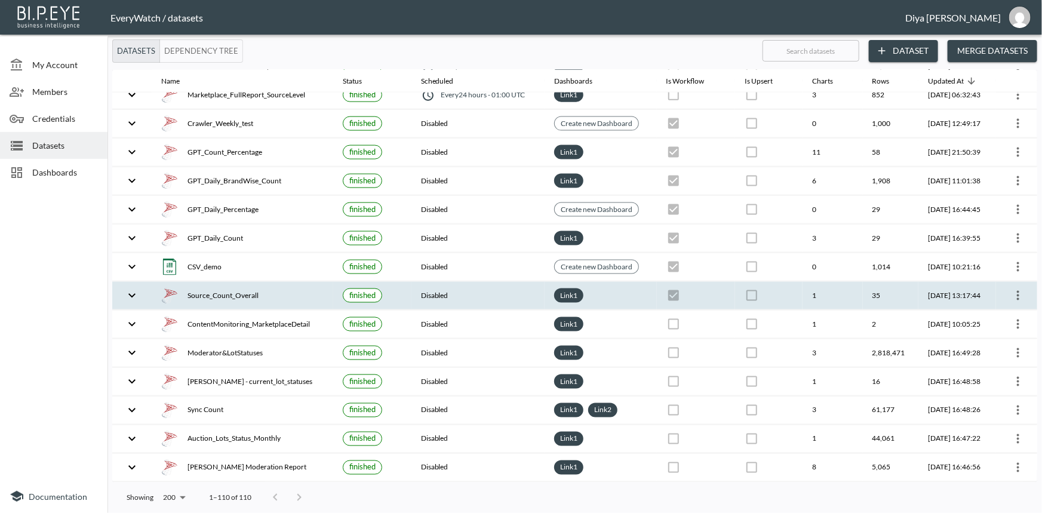
click at [1017, 291] on icon "more" at bounding box center [1018, 296] width 2 height 10
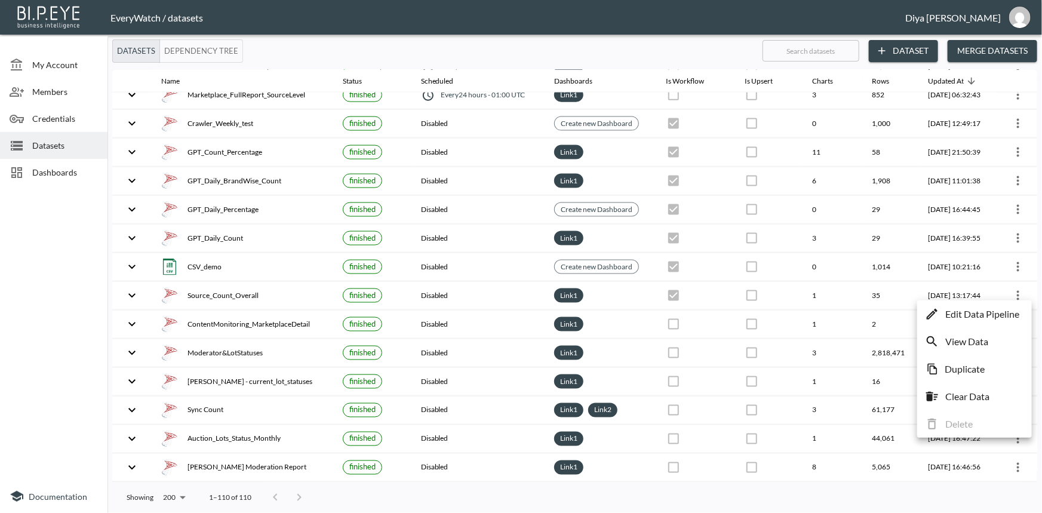
click at [1000, 311] on p "Edit Data Pipeline" at bounding box center [982, 314] width 74 height 14
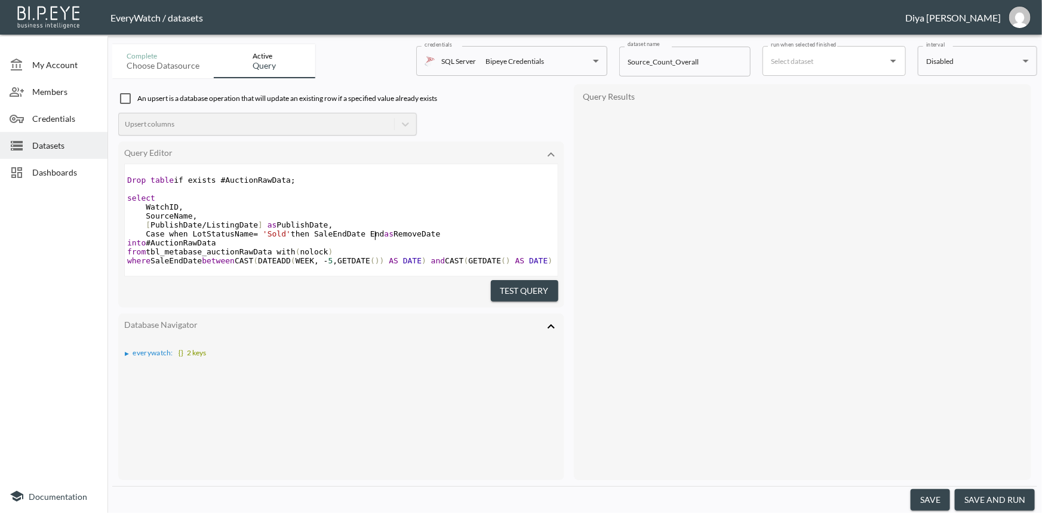
click at [374, 232] on span "Case when LotStatusName = 'Sold' then SaleEndDate End as RemoveDate" at bounding box center [284, 233] width 314 height 9
click at [977, 495] on button "save and run" at bounding box center [995, 500] width 80 height 22
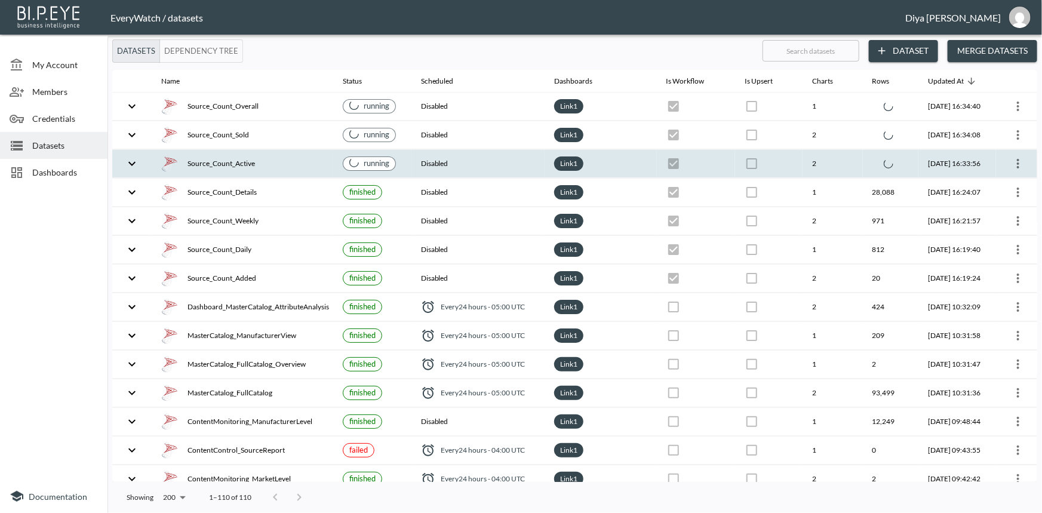
click at [138, 165] on button "expand row" at bounding box center [132, 163] width 20 height 20
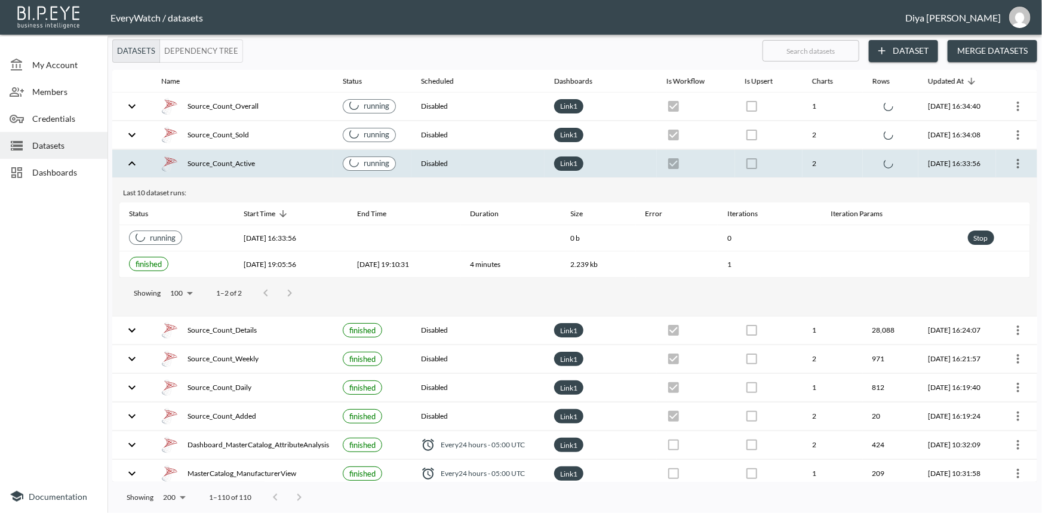
click at [133, 173] on button "expand row" at bounding box center [132, 163] width 20 height 20
